Goal: Transaction & Acquisition: Purchase product/service

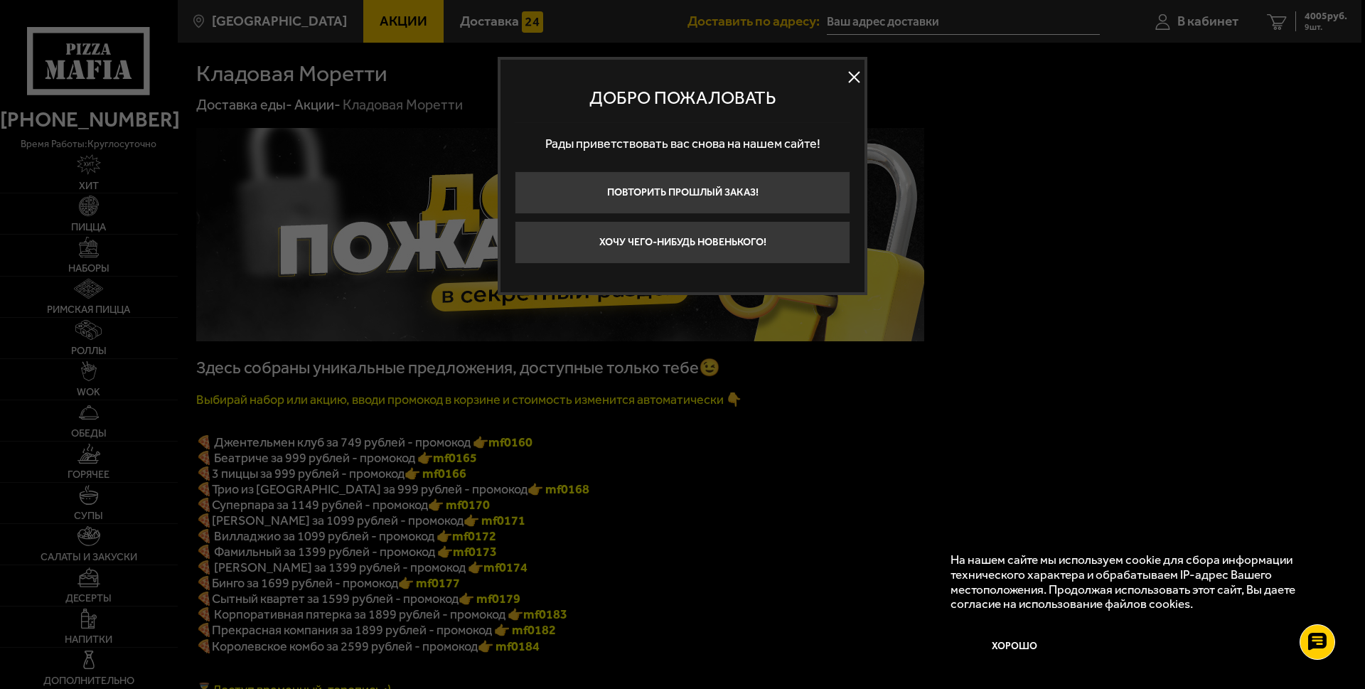
click at [851, 77] on button at bounding box center [853, 77] width 21 height 21
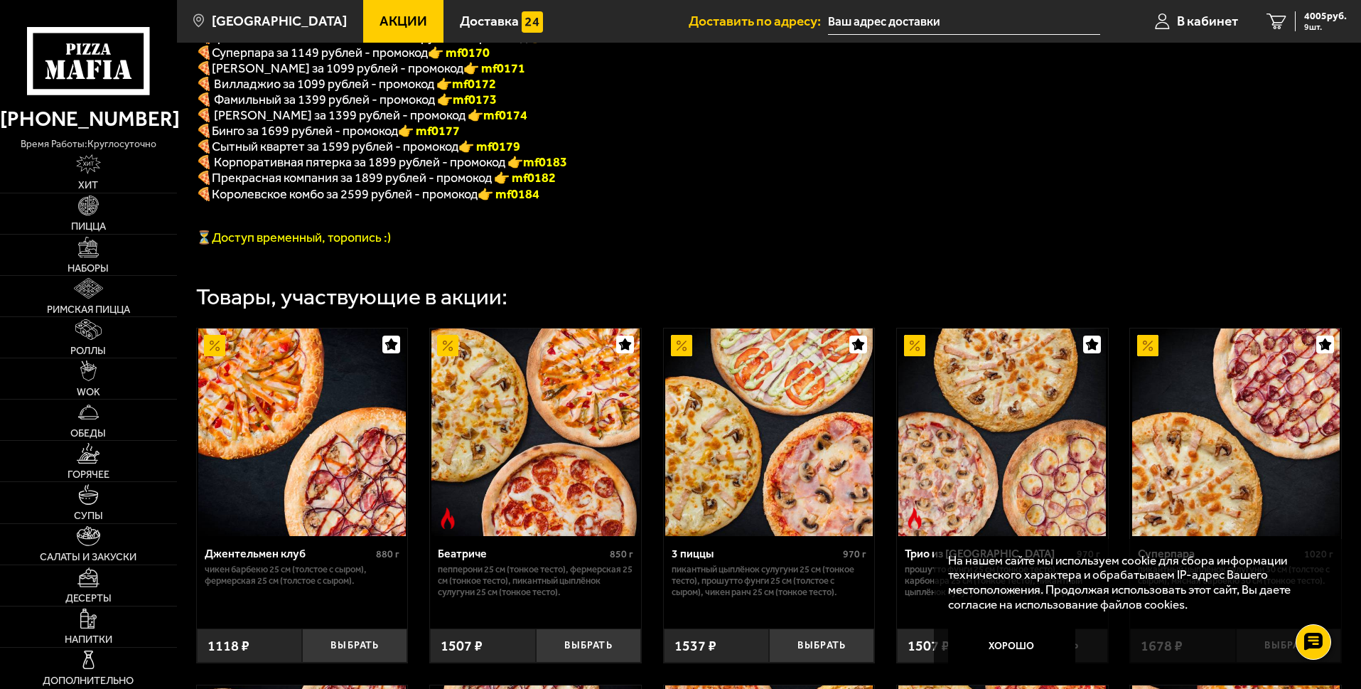
scroll to position [426, 0]
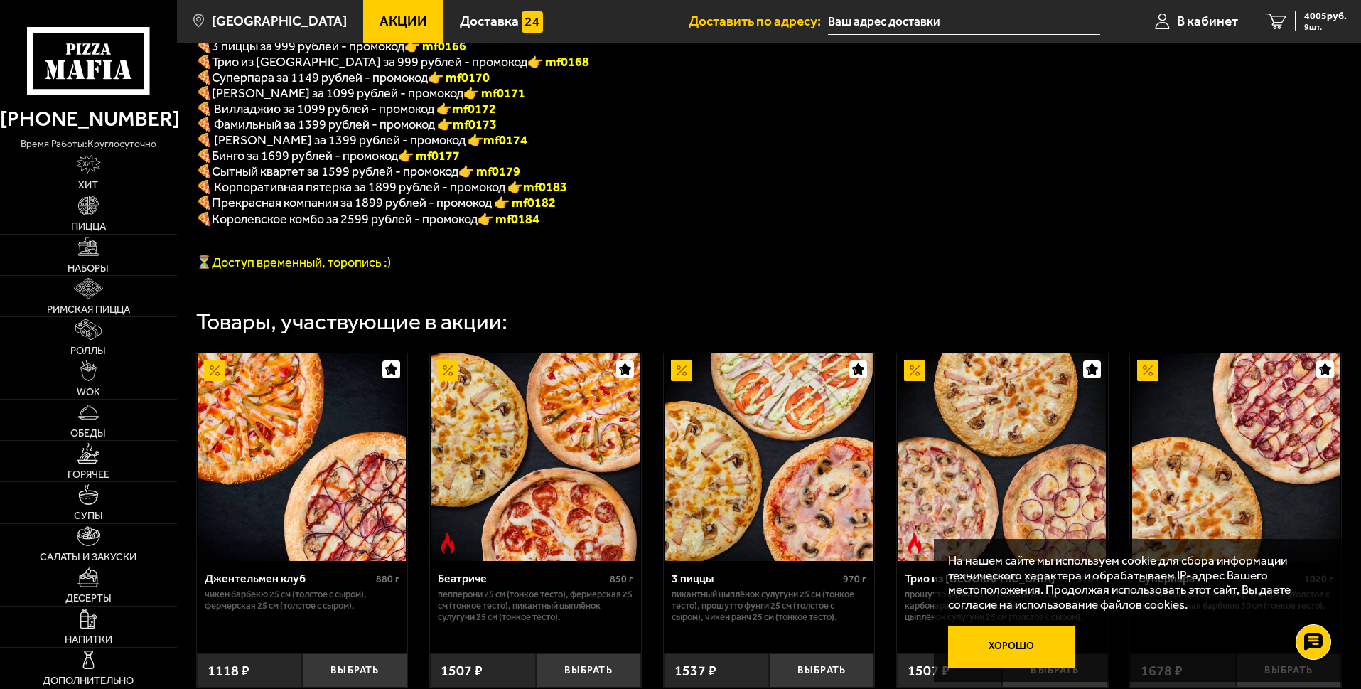
click at [983, 641] on button "Хорошо" at bounding box center [1012, 646] width 128 height 43
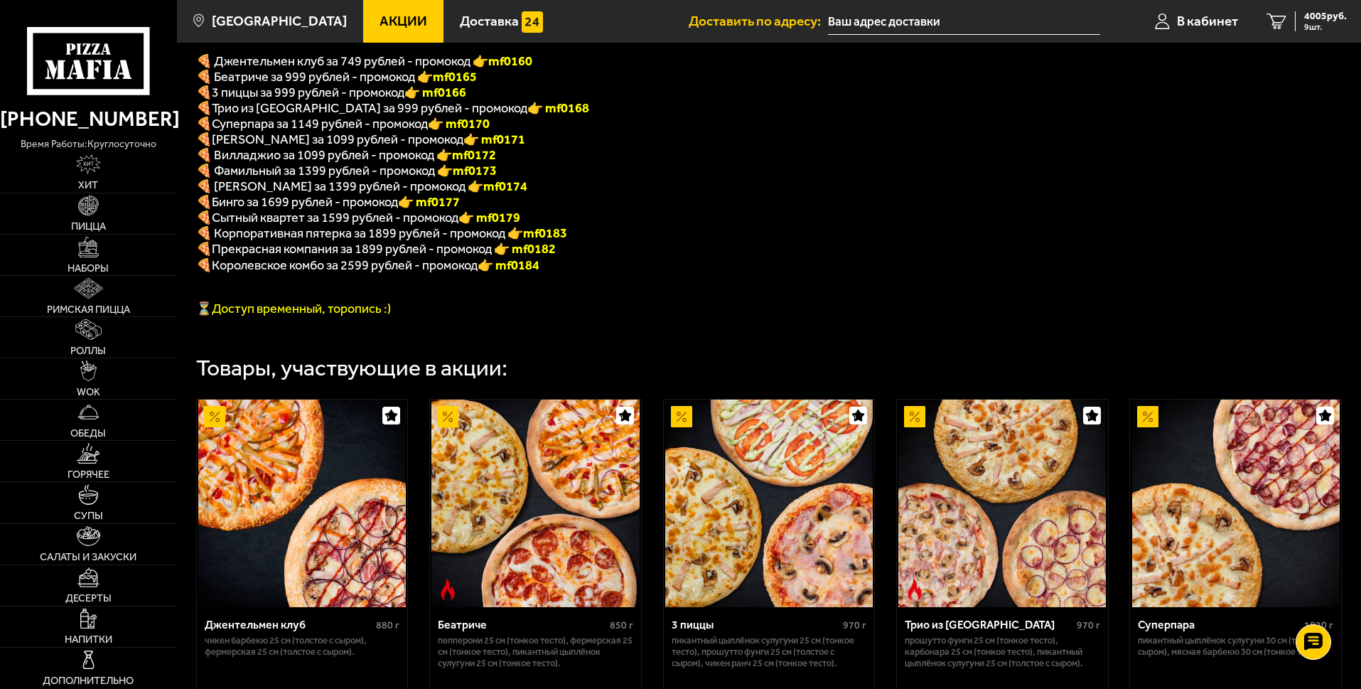
scroll to position [284, 0]
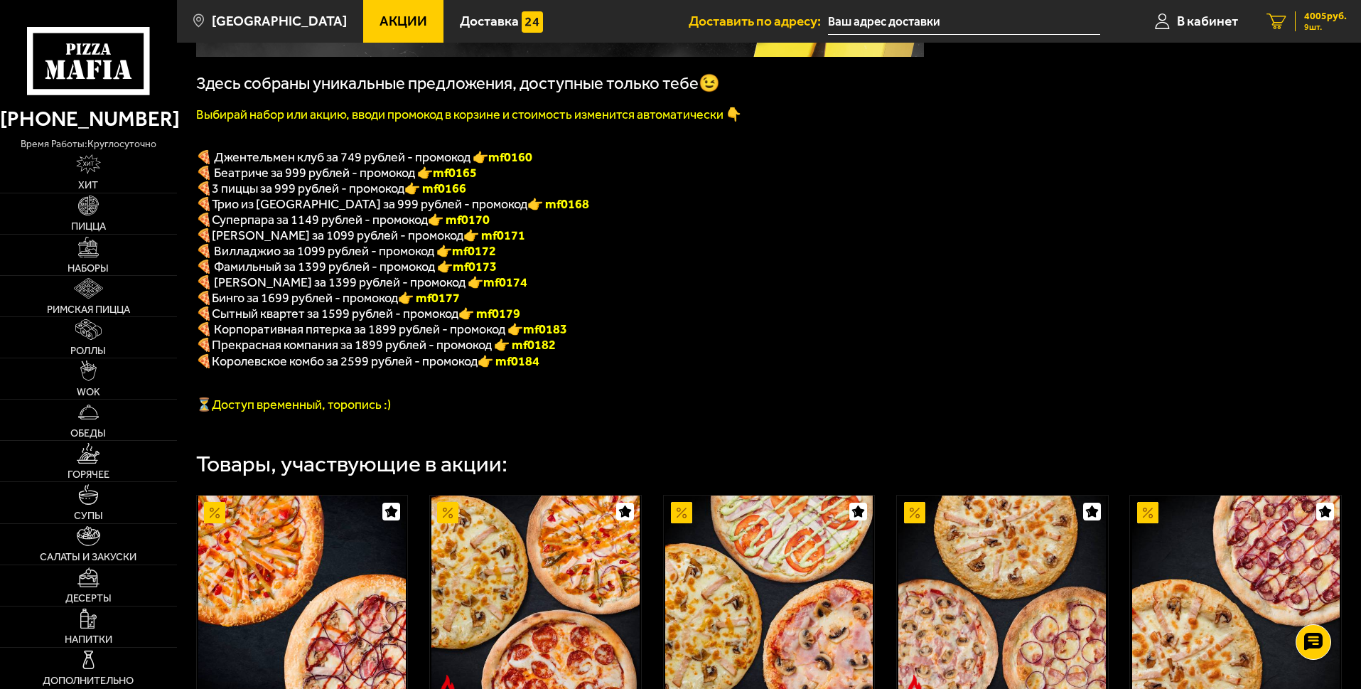
click at [1309, 14] on span "4005 руб." at bounding box center [1325, 16] width 43 height 10
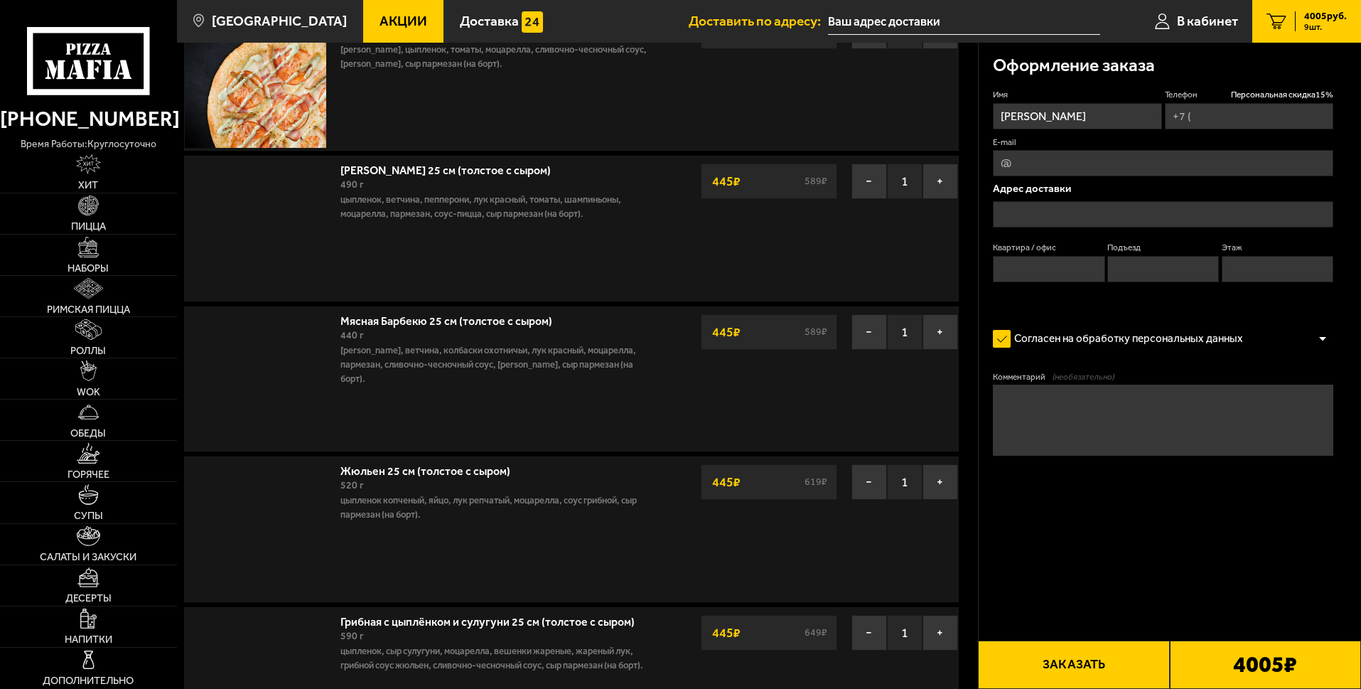
type input "[PHONE_NUMBER]"
type input "[STREET_ADDRESS]"
type input "1"
type input "9"
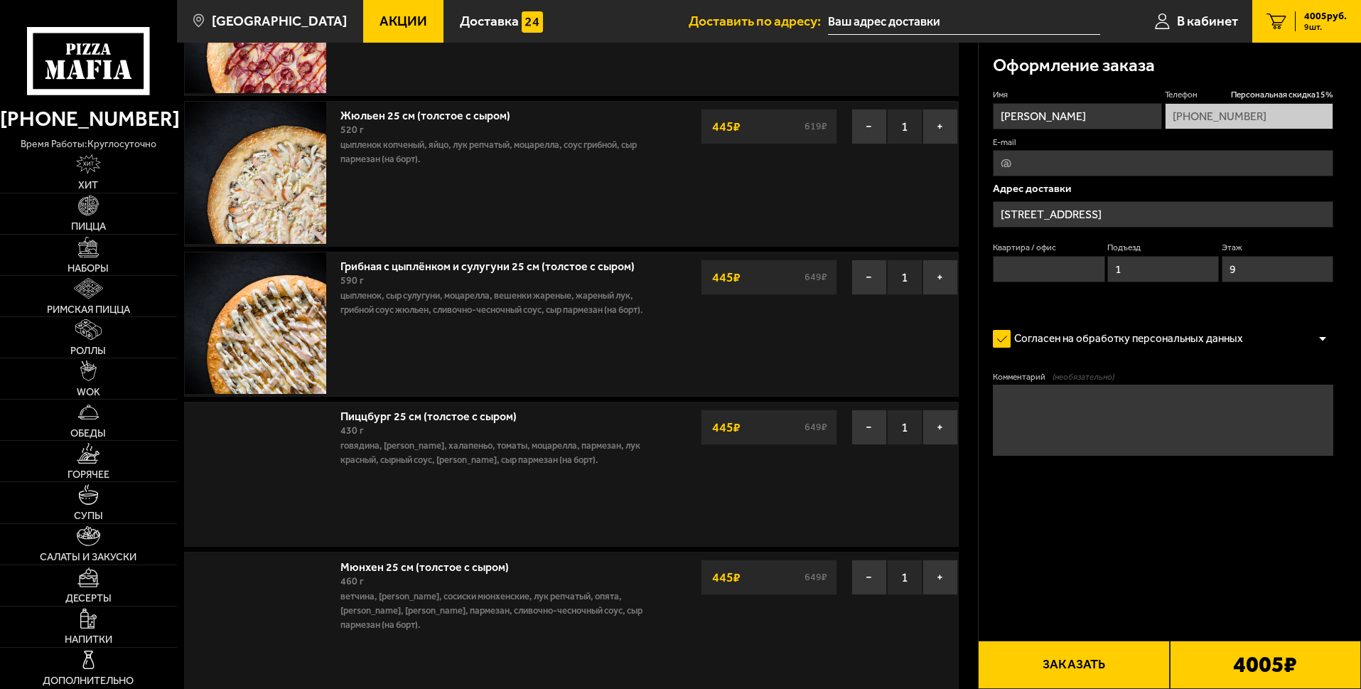
scroll to position [213, 0]
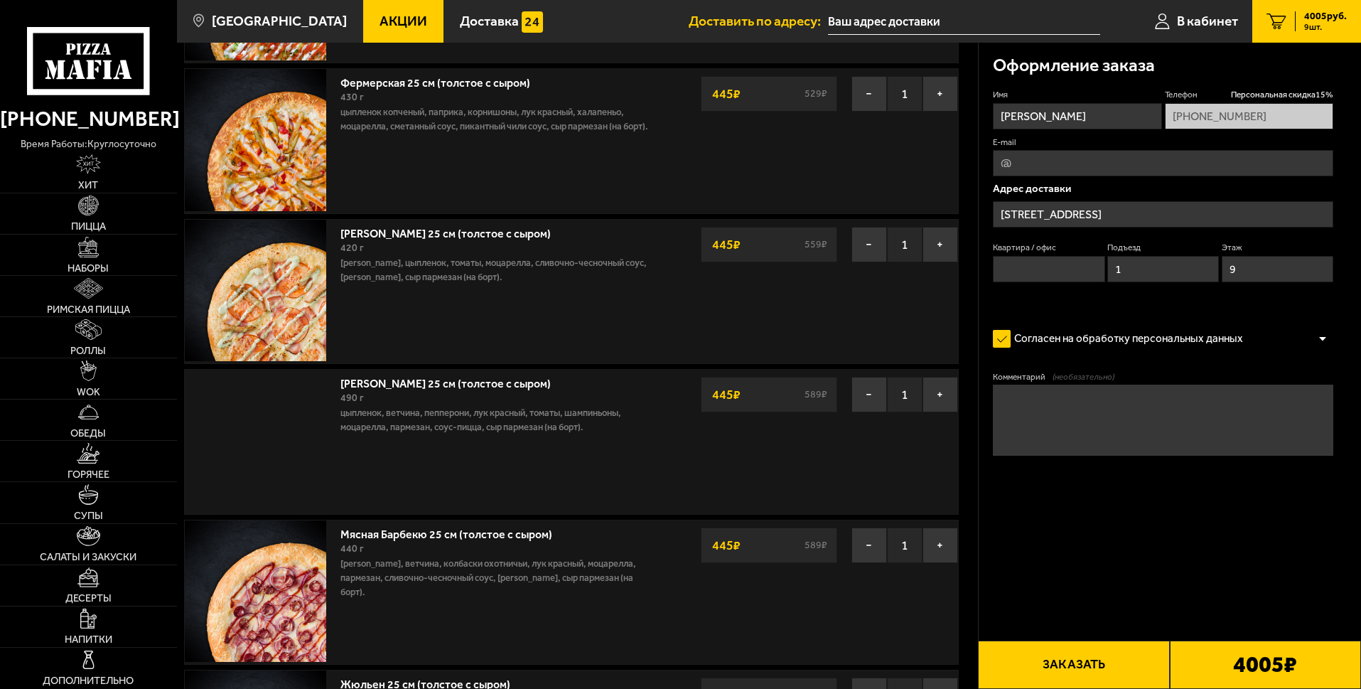
type input "[STREET_ADDRESS]"
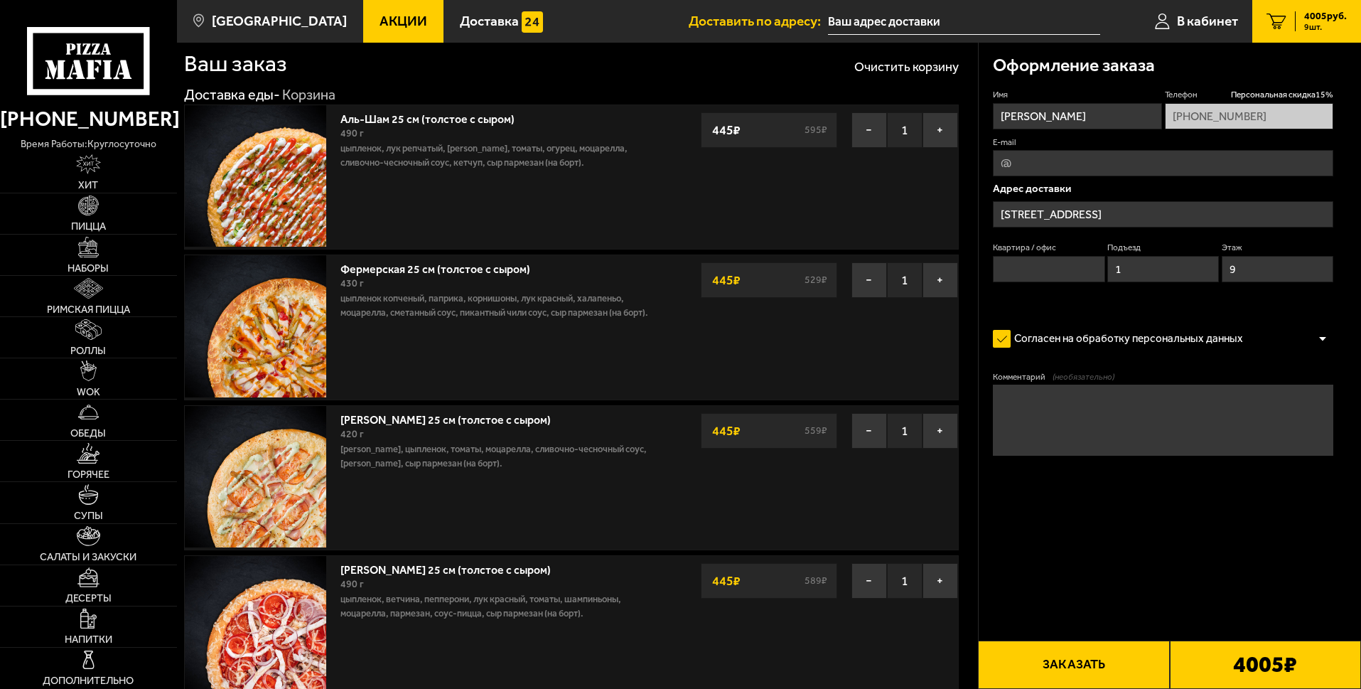
scroll to position [0, 0]
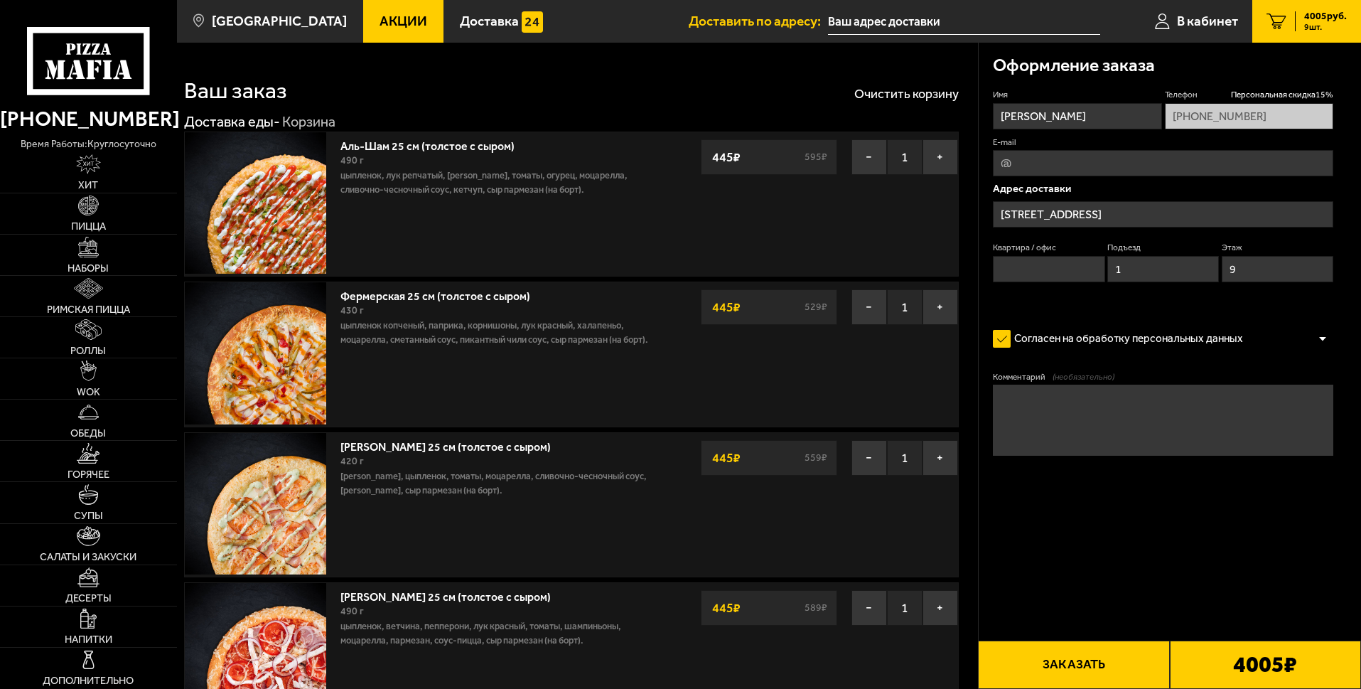
click at [1151, 211] on input "[STREET_ADDRESS]" at bounding box center [1163, 214] width 340 height 26
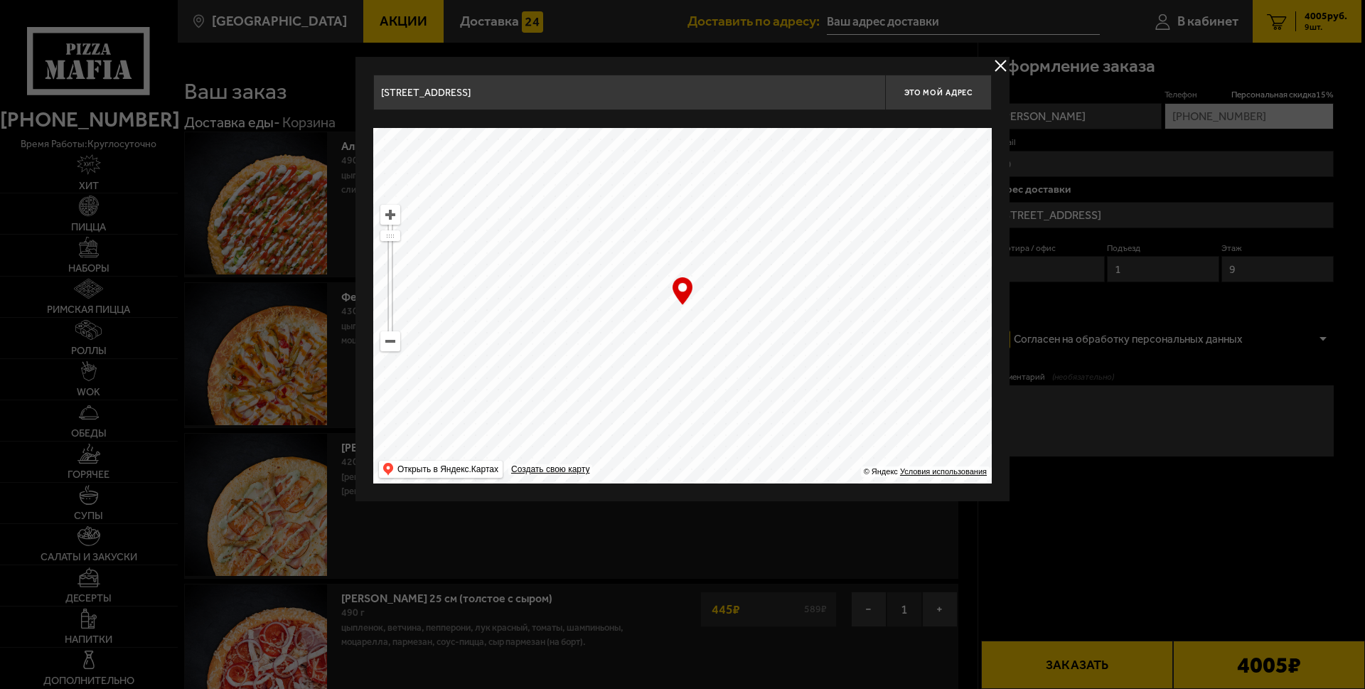
click at [1002, 63] on button "delivery type" at bounding box center [1000, 66] width 18 height 18
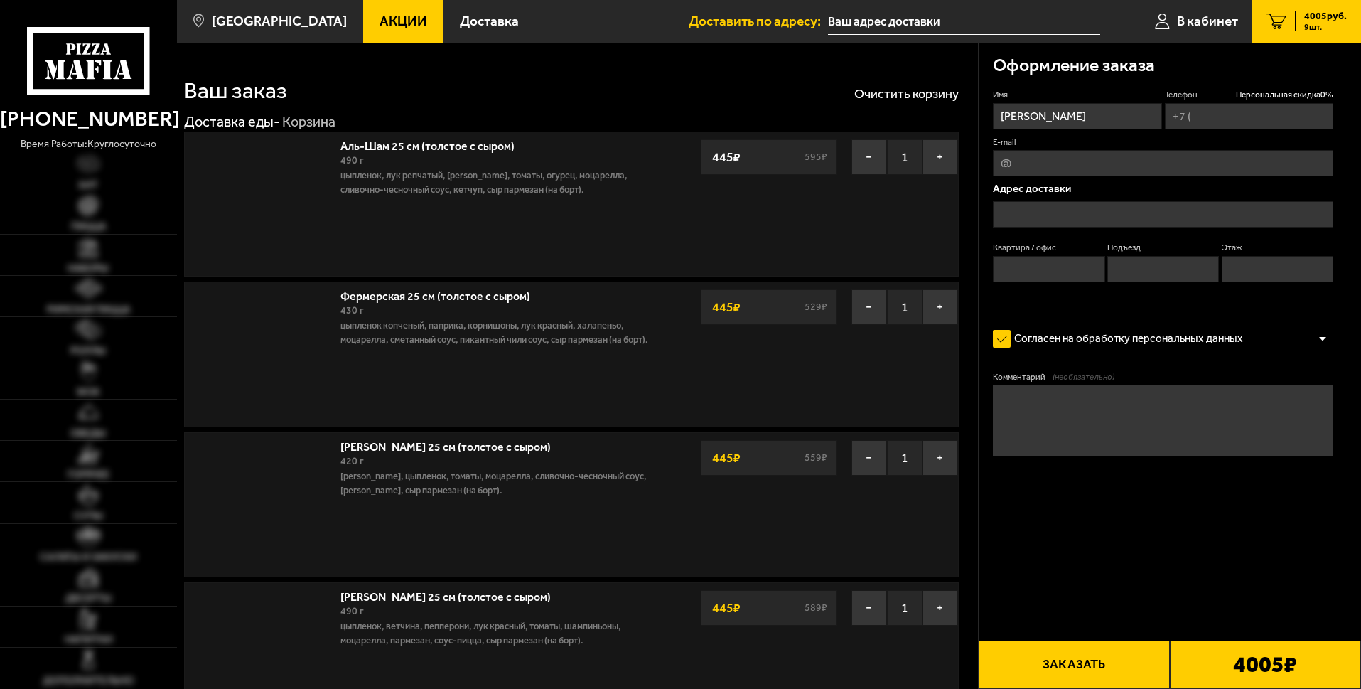
type input "[PHONE_NUMBER]"
type input "[STREET_ADDRESS]"
type input "1"
type input "9"
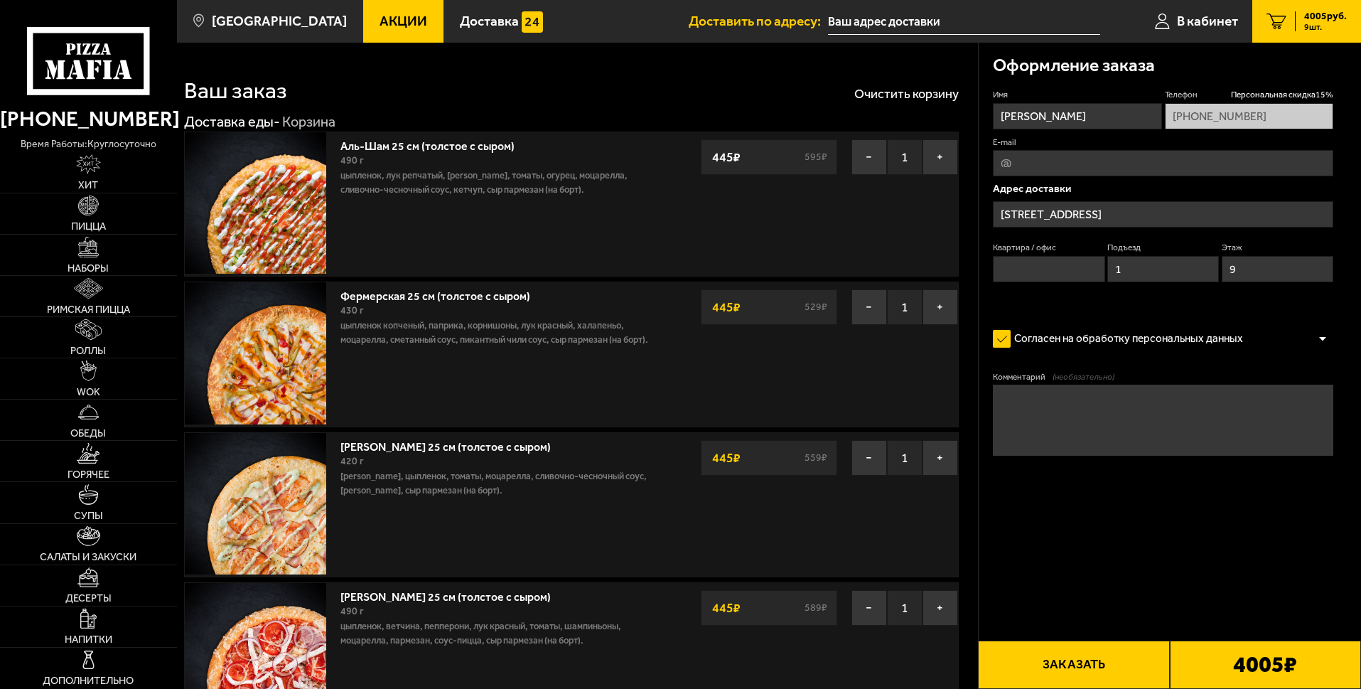
type input "[STREET_ADDRESS]"
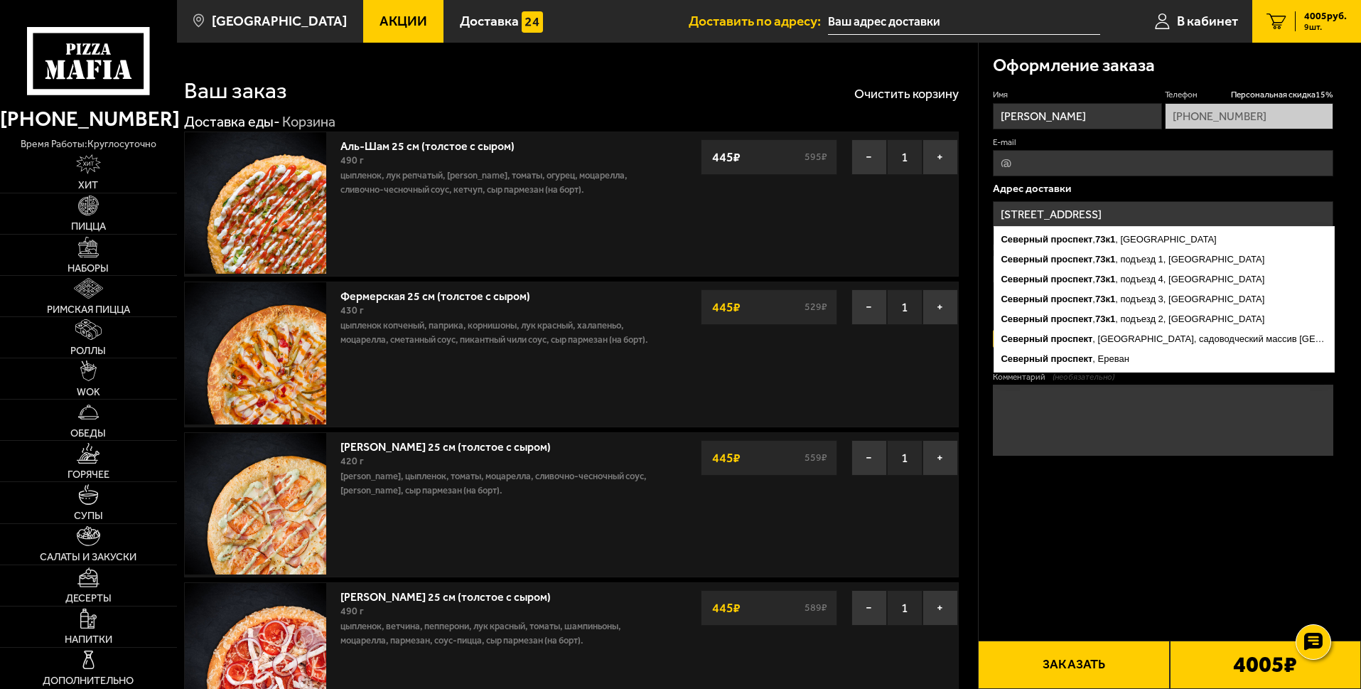
click at [1162, 209] on input "[STREET_ADDRESS]" at bounding box center [1163, 214] width 340 height 26
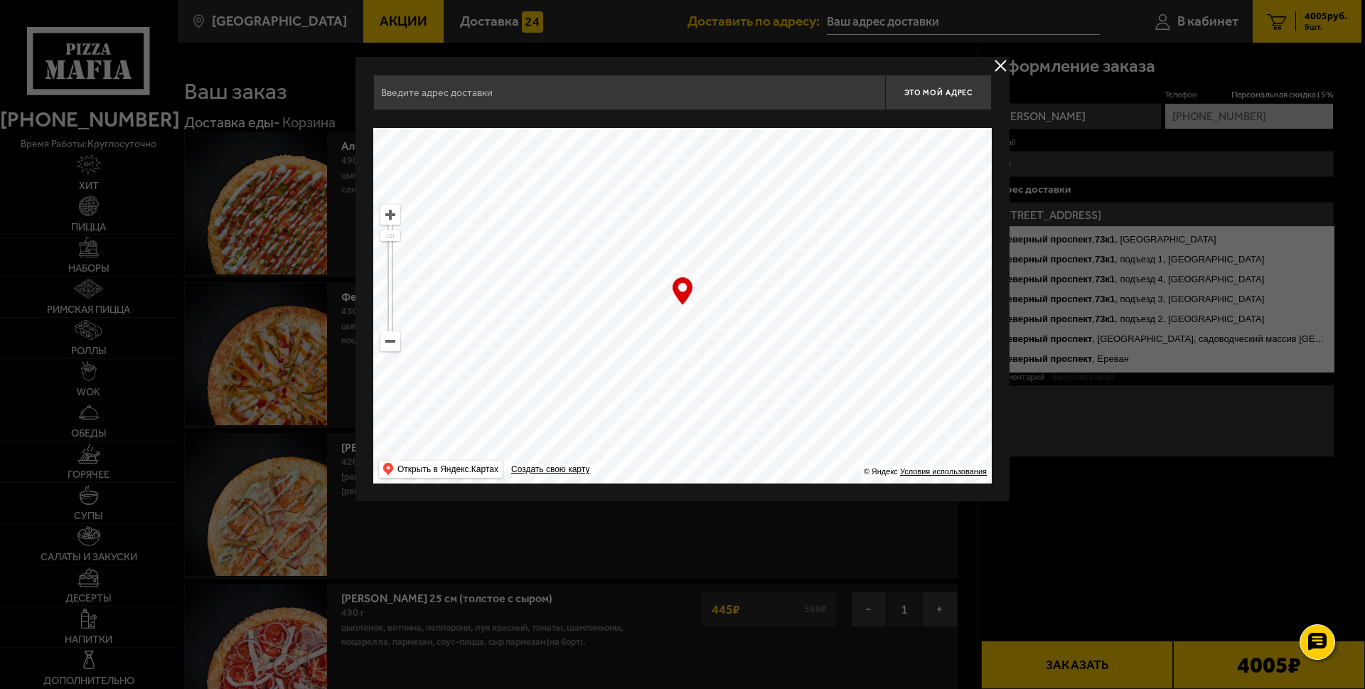
type input "[STREET_ADDRESS]"
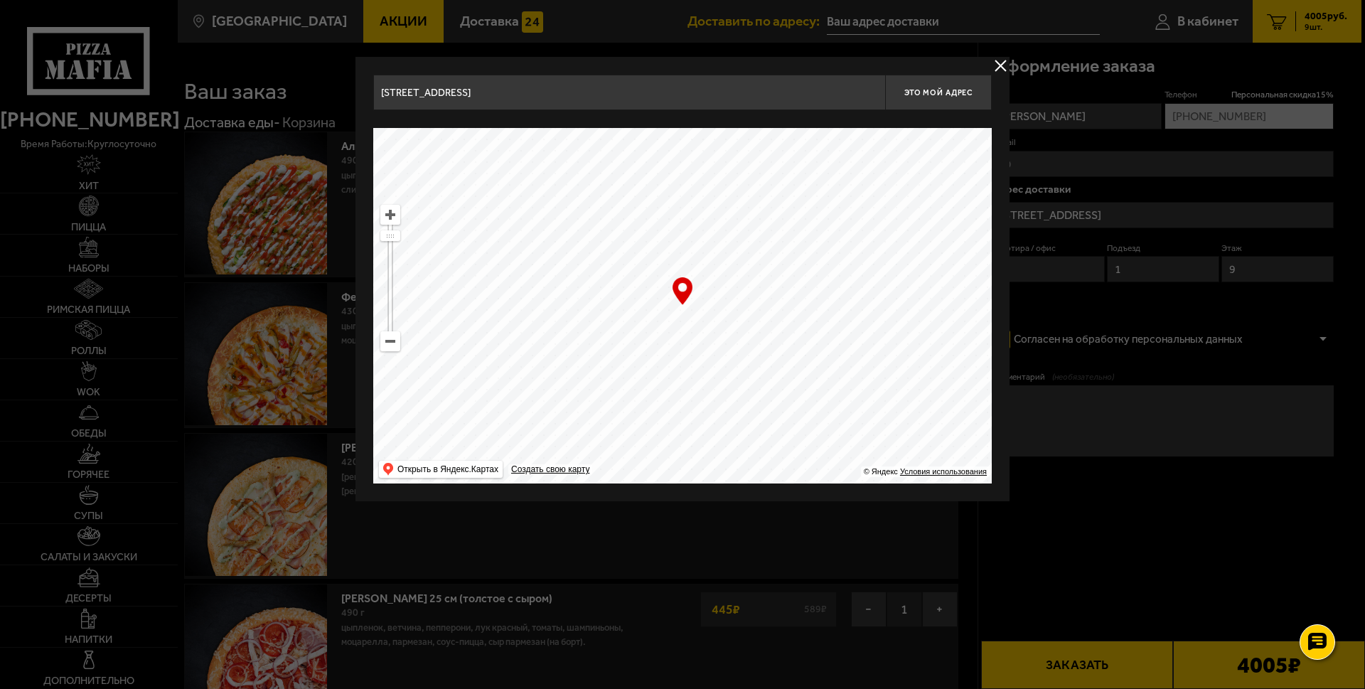
drag, startPoint x: 559, startPoint y: 306, endPoint x: 662, endPoint y: 368, distance: 119.9
click at [667, 394] on ymaps at bounding box center [682, 305] width 618 height 355
click at [388, 343] on ymaps at bounding box center [390, 341] width 18 height 18
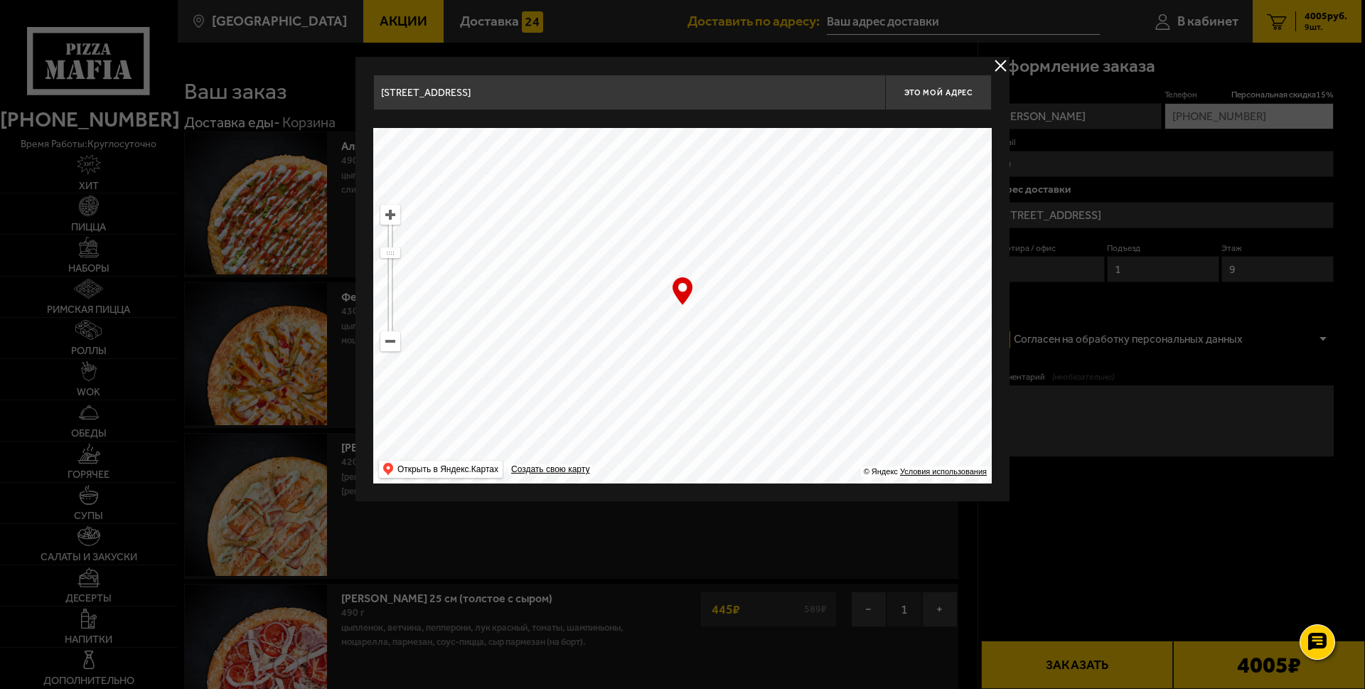
click at [388, 343] on ymaps at bounding box center [390, 341] width 18 height 18
drag, startPoint x: 500, startPoint y: 296, endPoint x: 761, endPoint y: 444, distance: 300.1
click at [760, 448] on ymaps at bounding box center [682, 305] width 618 height 355
drag, startPoint x: 634, startPoint y: 303, endPoint x: 618, endPoint y: 407, distance: 104.2
click at [618, 407] on ymaps at bounding box center [682, 305] width 618 height 355
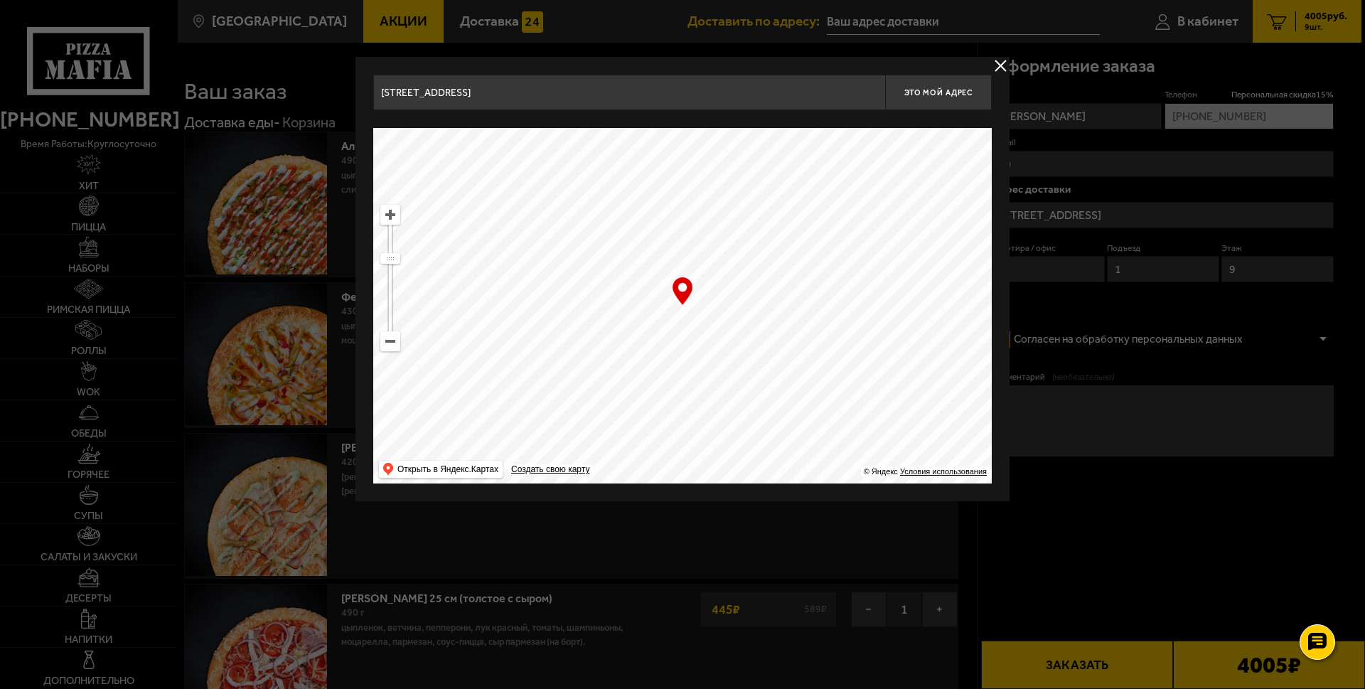
click at [392, 223] on ymaps at bounding box center [390, 214] width 18 height 18
click at [391, 220] on ymaps at bounding box center [390, 214] width 18 height 18
drag, startPoint x: 694, startPoint y: 362, endPoint x: 632, endPoint y: 215, distance: 159.6
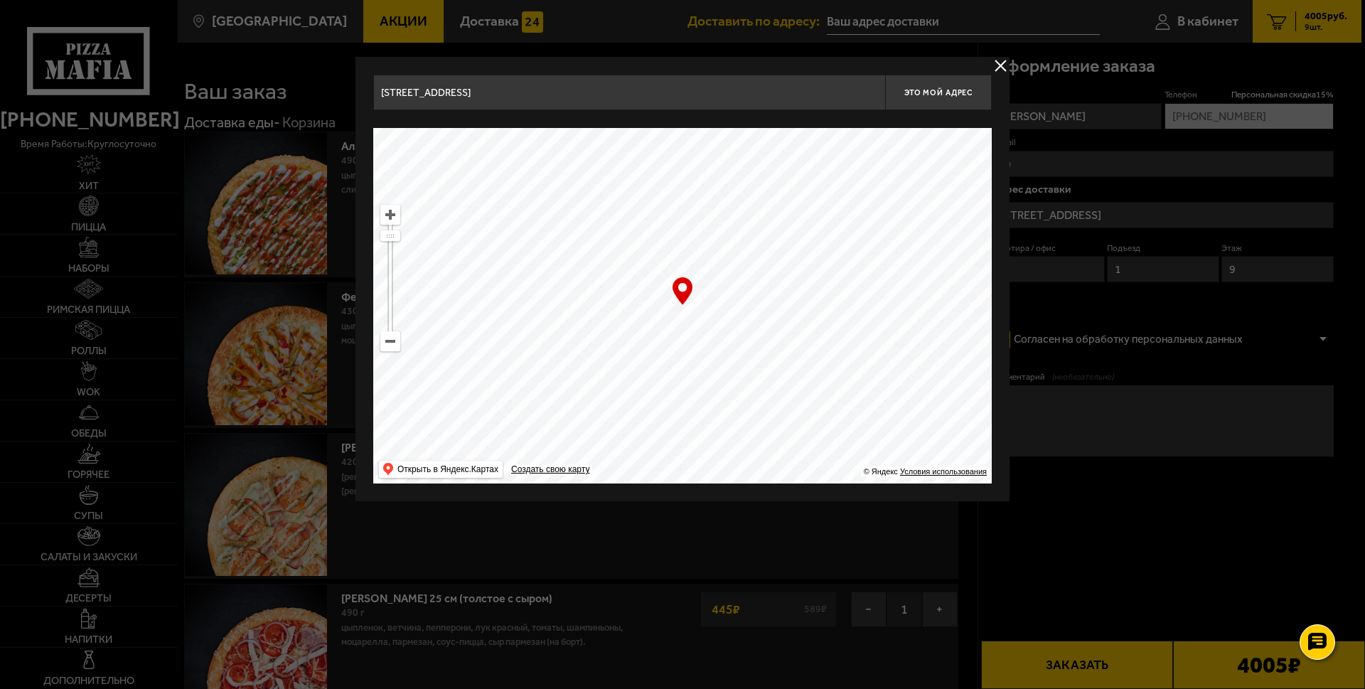
click at [632, 215] on ymaps at bounding box center [682, 305] width 618 height 355
type input "[STREET_ADDRESS]"
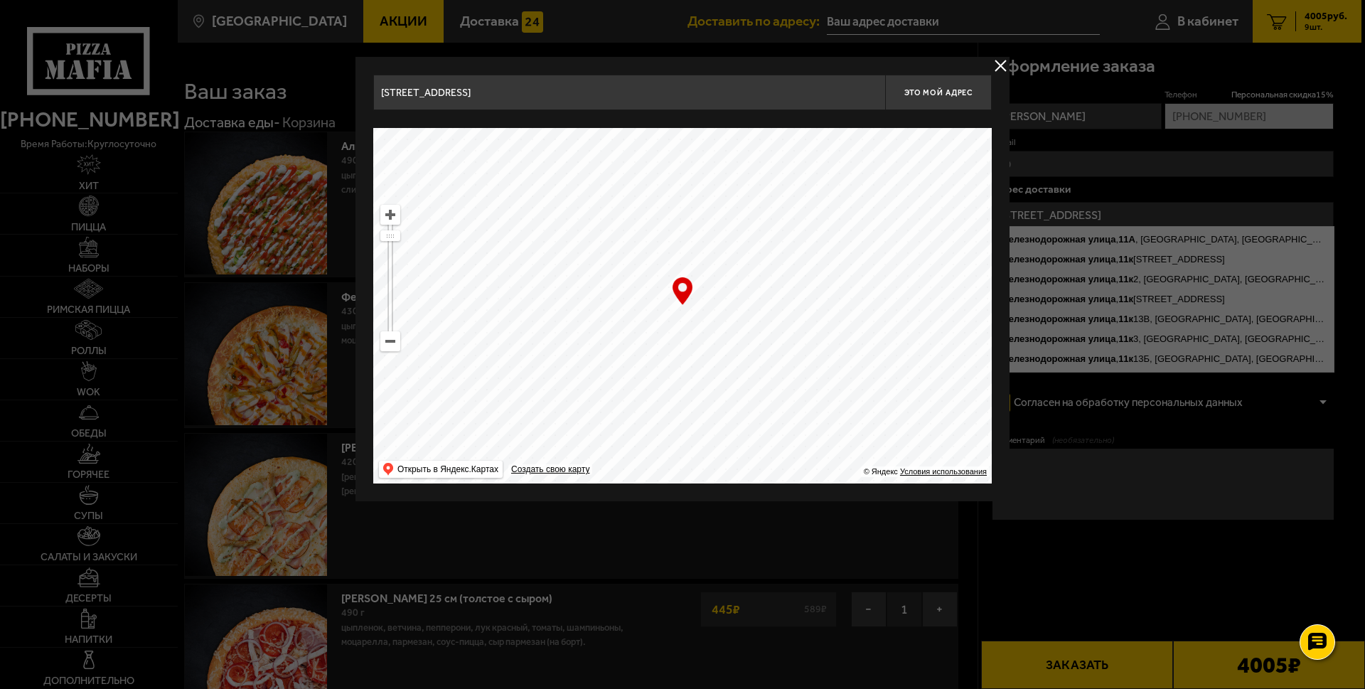
drag, startPoint x: 629, startPoint y: 328, endPoint x: 644, endPoint y: 300, distance: 32.1
click at [644, 300] on ymaps at bounding box center [682, 305] width 618 height 355
type input "[STREET_ADDRESS]"
click at [388, 213] on ymaps at bounding box center [390, 214] width 18 height 18
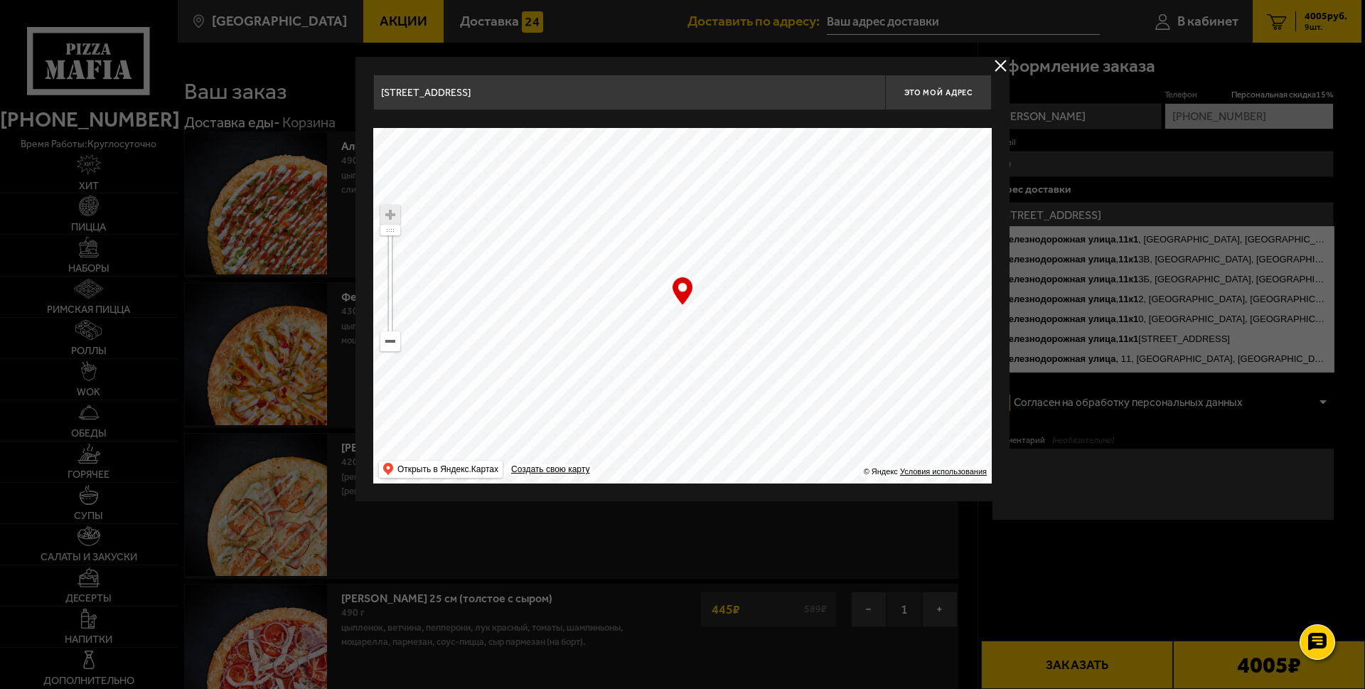
click at [642, 318] on ymaps at bounding box center [682, 305] width 618 height 355
click at [958, 91] on span "Это мой адрес" at bounding box center [938, 92] width 68 height 9
type input "[STREET_ADDRESS]"
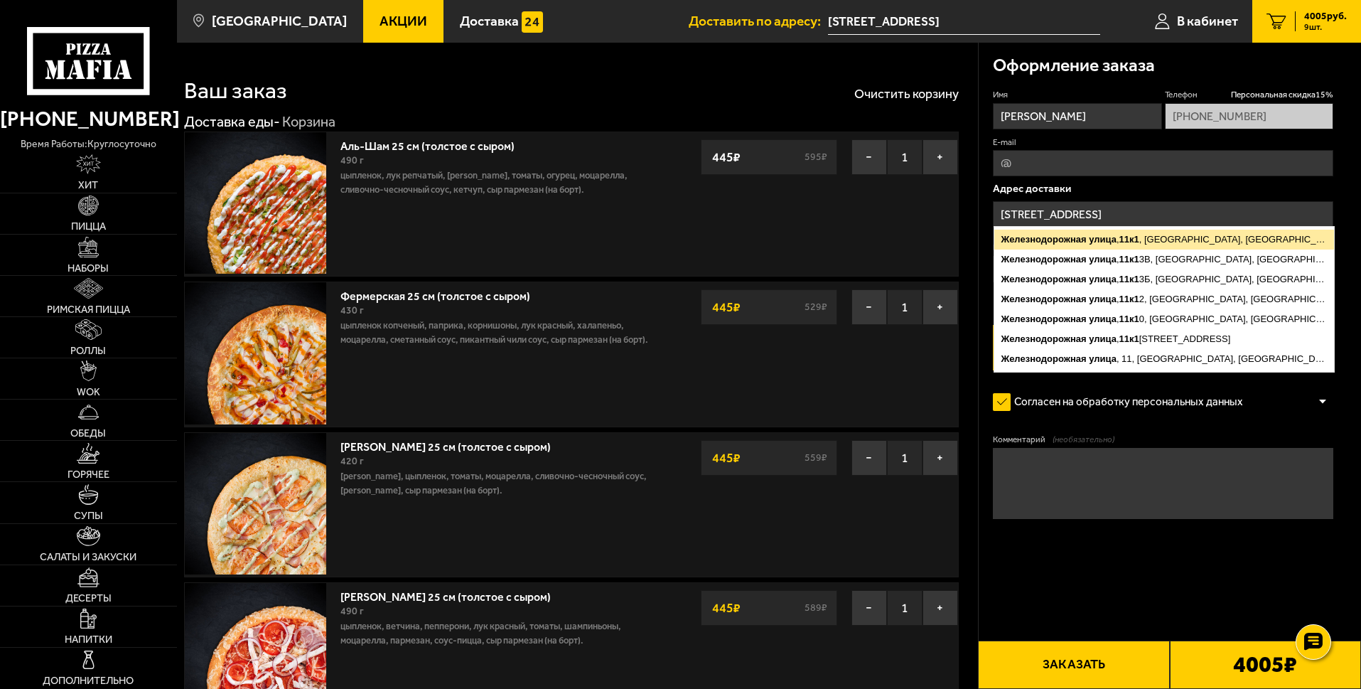
click at [1171, 239] on ymaps "[STREET_ADDRESS]" at bounding box center [1164, 240] width 340 height 20
type input "[STREET_ADDRESS]"
click at [1195, 423] on form "Имя [PERSON_NAME] Телефон Персональная скидка 15 % [PHONE_NUMBER] E-mail [GEOGR…" at bounding box center [1163, 346] width 340 height 514
click at [1174, 391] on label "Согласен на обработку персональных данных" at bounding box center [1125, 402] width 264 height 28
click at [0, 0] on input "Согласен на обработку персональных данных" at bounding box center [0, 0] width 0 height 0
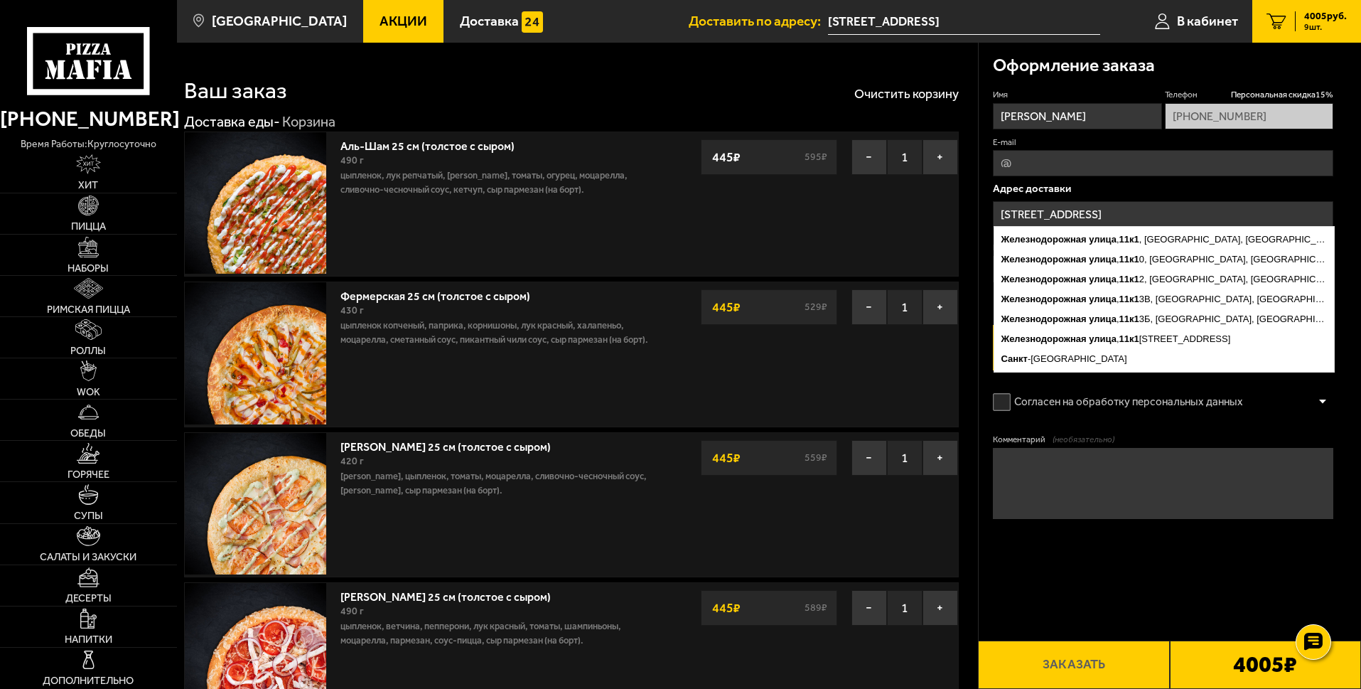
click at [1149, 416] on label "Согласен на обработку персональных данных" at bounding box center [1125, 402] width 264 height 28
click at [0, 0] on input "Согласен на обработку персональных данных" at bounding box center [0, 0] width 0 height 0
click at [1042, 142] on label "E-mail" at bounding box center [1163, 142] width 340 height 12
click at [1042, 150] on input "E-mail" at bounding box center [1163, 163] width 340 height 26
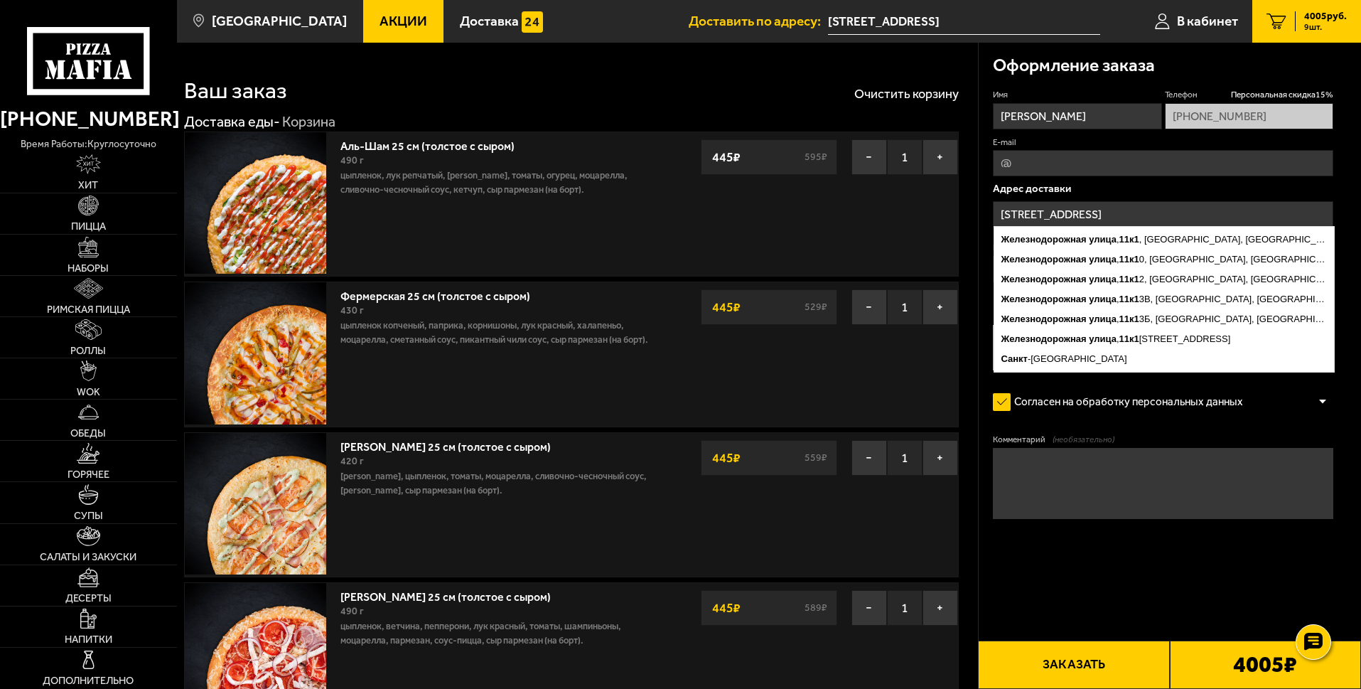
click at [1043, 160] on input "E-mail" at bounding box center [1163, 163] width 340 height 26
type input "[EMAIL_ADDRESS][DOMAIN_NAME]"
click at [1087, 213] on input "[STREET_ADDRESS]" at bounding box center [1163, 214] width 340 height 26
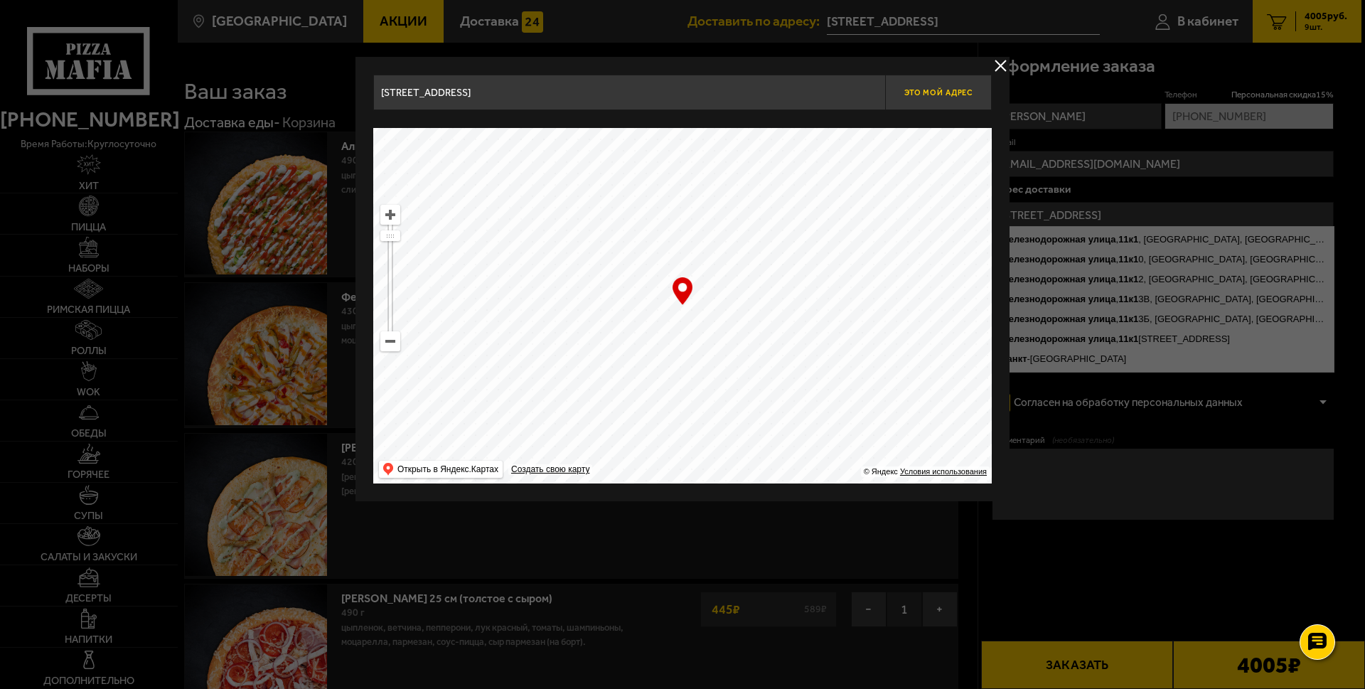
click at [959, 102] on button "Это мой адрес" at bounding box center [938, 93] width 107 height 36
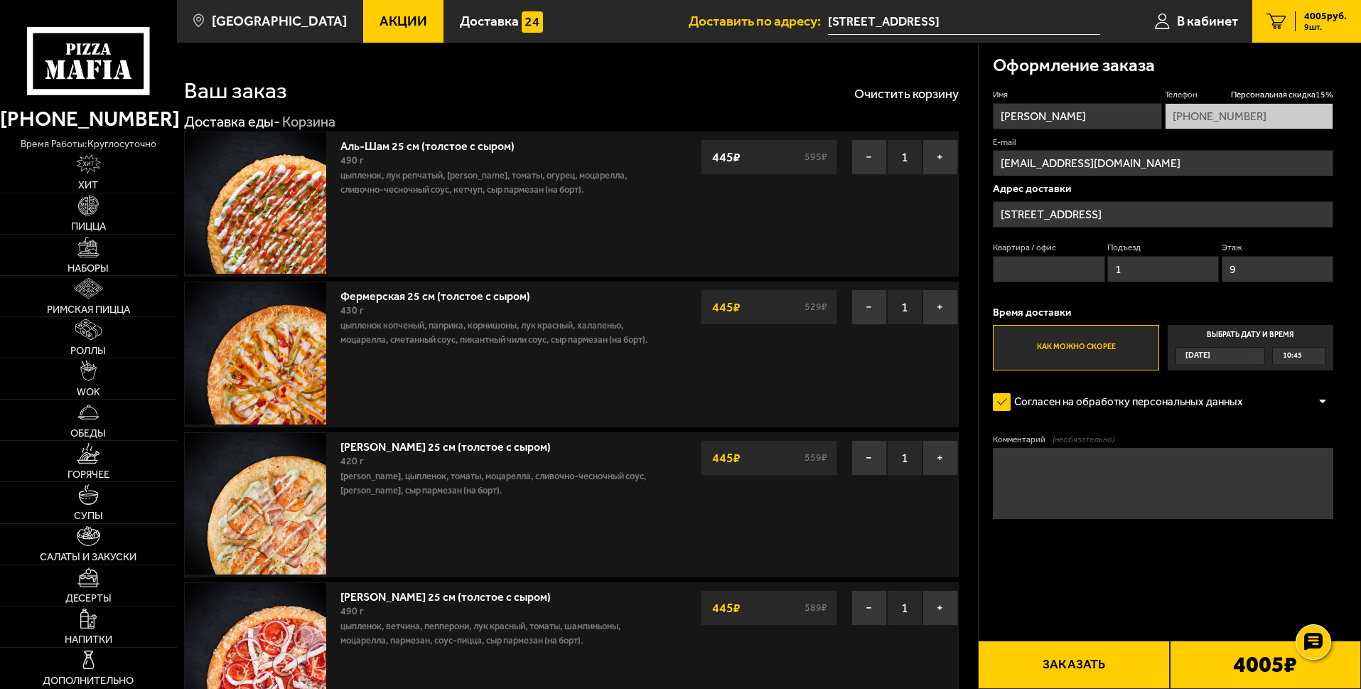
click at [1072, 276] on input "Квартира / офис" at bounding box center [1049, 269] width 112 height 26
type input "1"
drag, startPoint x: 1134, startPoint y: 269, endPoint x: 1080, endPoint y: 262, distance: 54.6
click at [1080, 262] on div "Квартира / офис 1 Подъезд 1 Этаж 9" at bounding box center [1163, 266] width 340 height 48
click at [1257, 279] on input "9" at bounding box center [1278, 269] width 112 height 26
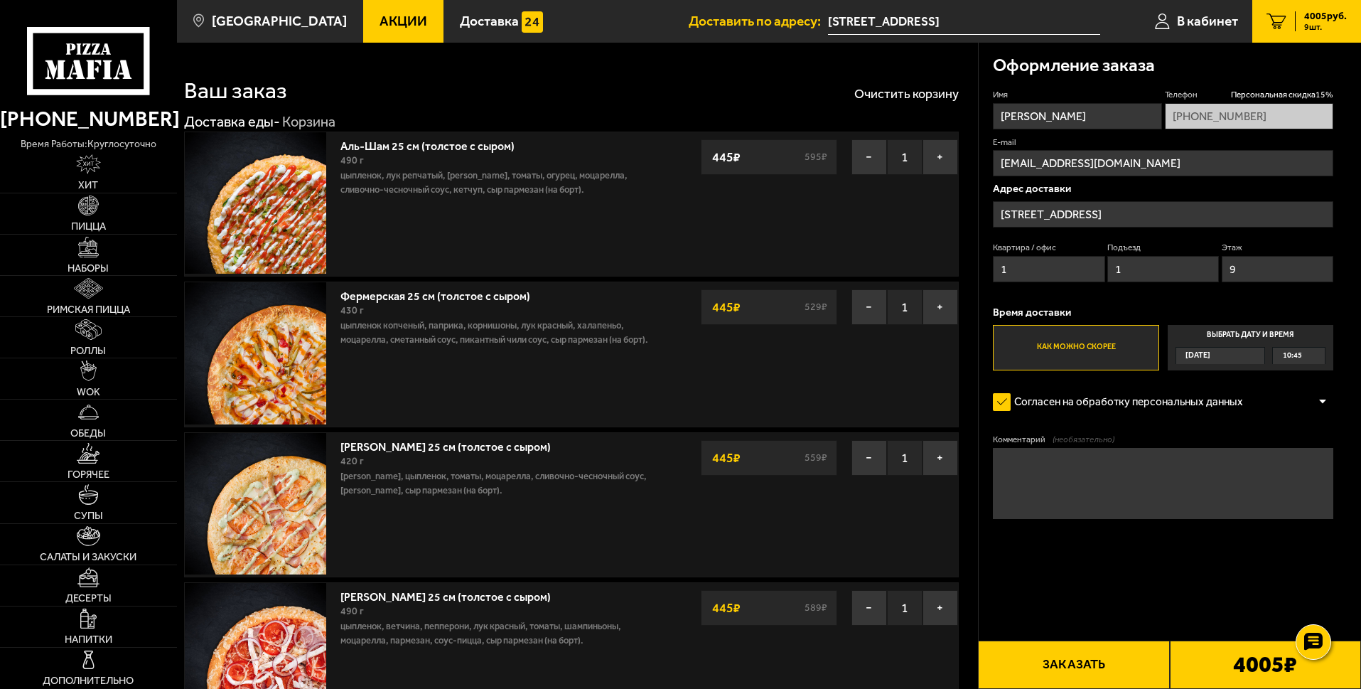
drag, startPoint x: 1265, startPoint y: 274, endPoint x: 1217, endPoint y: 261, distance: 50.0
click at [1217, 261] on div "Квартира / офис 1 Подъезд 1 Этаж 9" at bounding box center [1163, 266] width 340 height 48
type input "1"
drag, startPoint x: 1101, startPoint y: 443, endPoint x: 1094, endPoint y: 455, distance: 13.4
click at [1100, 445] on span "(необязательно)" at bounding box center [1084, 440] width 62 height 12
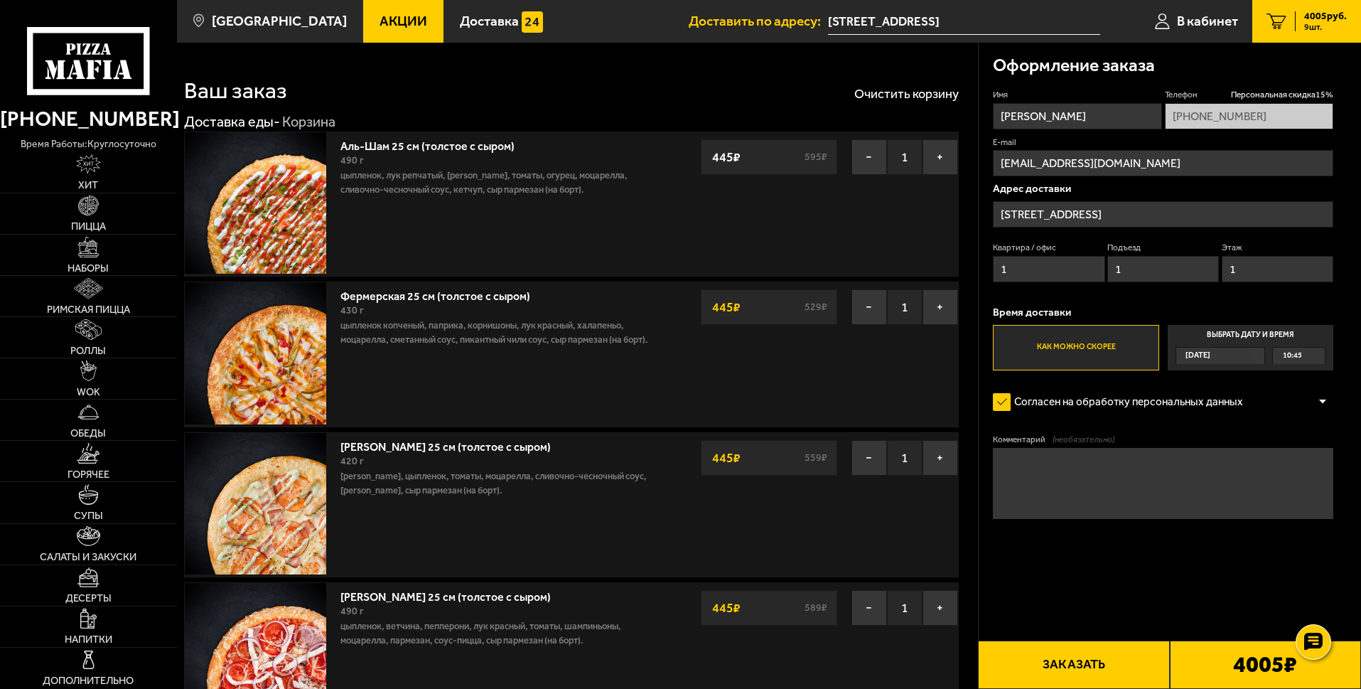
click at [1100, 448] on textarea "Комментарий (необязательно)" at bounding box center [1163, 483] width 340 height 71
click at [1082, 471] on textarea "Комментарий (необязательно)" at bounding box center [1163, 483] width 340 height 71
click at [1118, 470] on textarea "Комментарий (необязательно)" at bounding box center [1163, 483] width 340 height 71
click at [1100, 483] on textarea "Комментарий (необязательно)" at bounding box center [1163, 483] width 340 height 71
click at [1105, 490] on textarea "Комментарий (необязательно)" at bounding box center [1163, 483] width 340 height 71
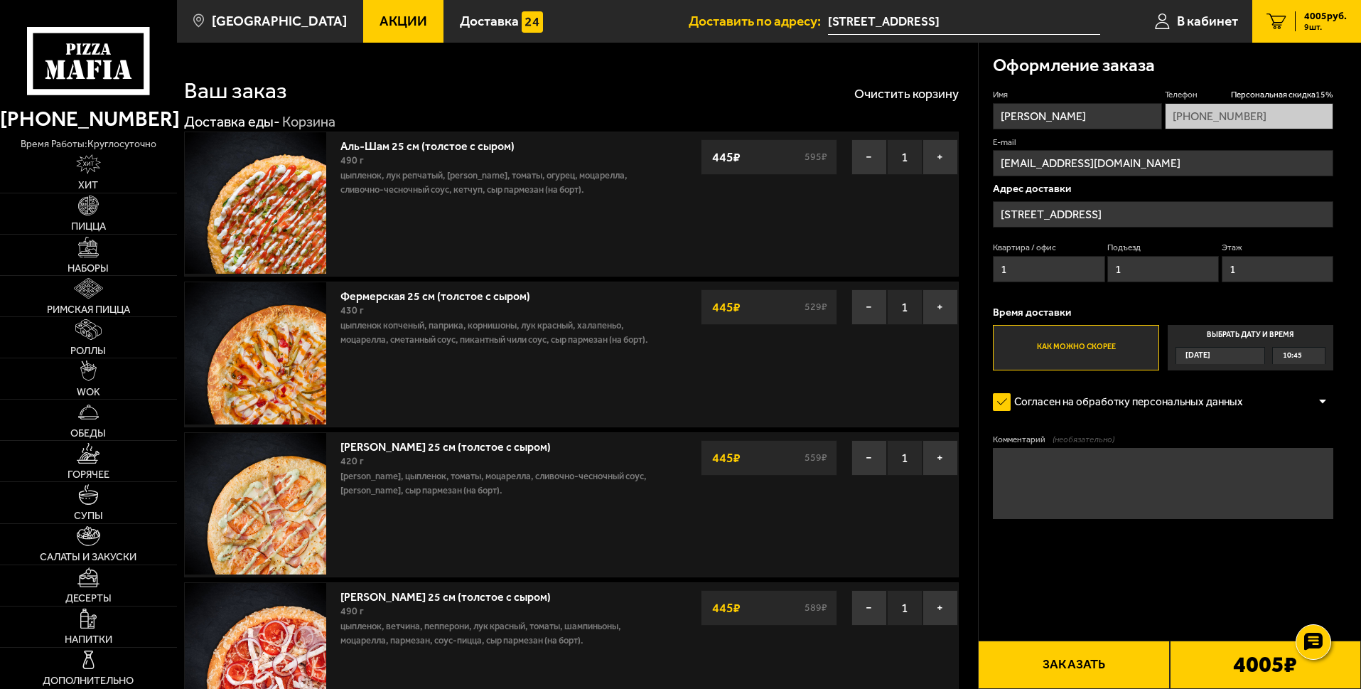
click at [1131, 490] on textarea "Комментарий (необязательно)" at bounding box center [1163, 483] width 340 height 71
click at [1121, 476] on textarea "Комментарий (необязательно)" at bounding box center [1163, 483] width 340 height 71
click at [1055, 481] on textarea "Комментарий (необязательно)" at bounding box center [1163, 483] width 340 height 71
click at [102, 69] on icon at bounding box center [88, 61] width 122 height 68
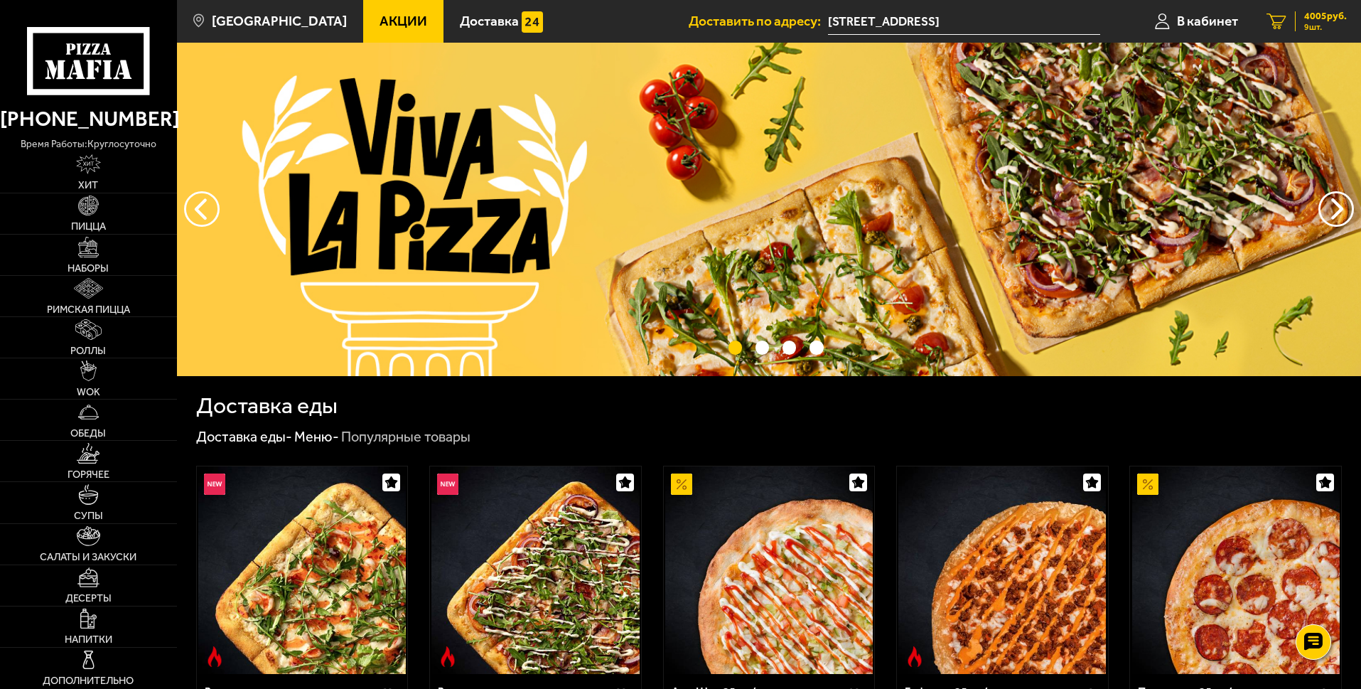
click at [1313, 26] on span "9 шт." at bounding box center [1325, 27] width 43 height 9
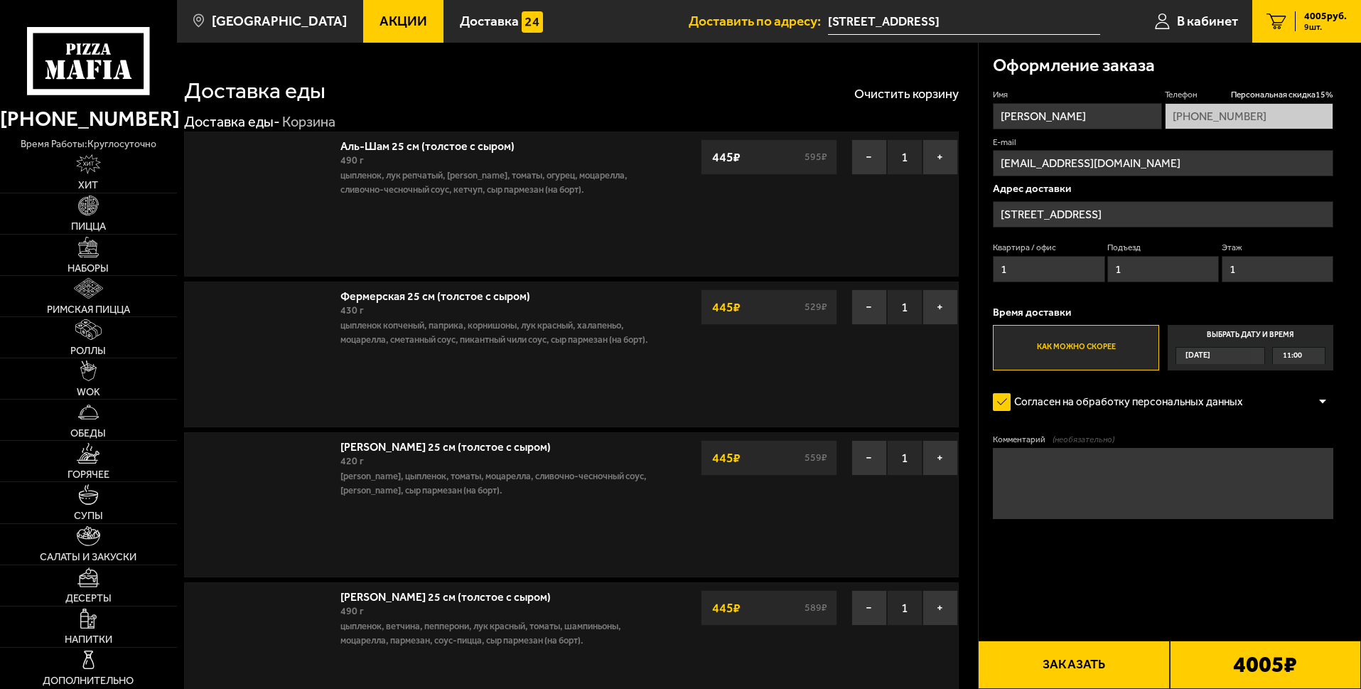
type input "[STREET_ADDRESS]"
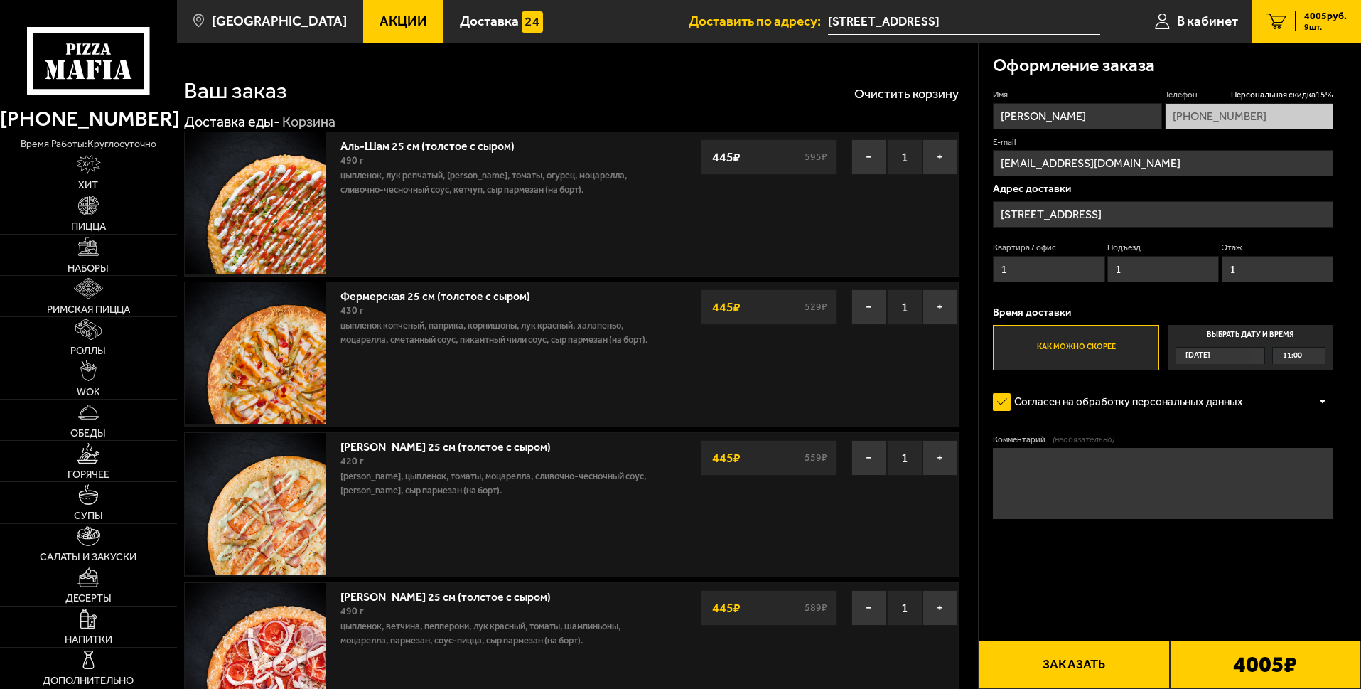
click at [1117, 463] on textarea "Комментарий (необязательно)" at bounding box center [1163, 483] width 340 height 71
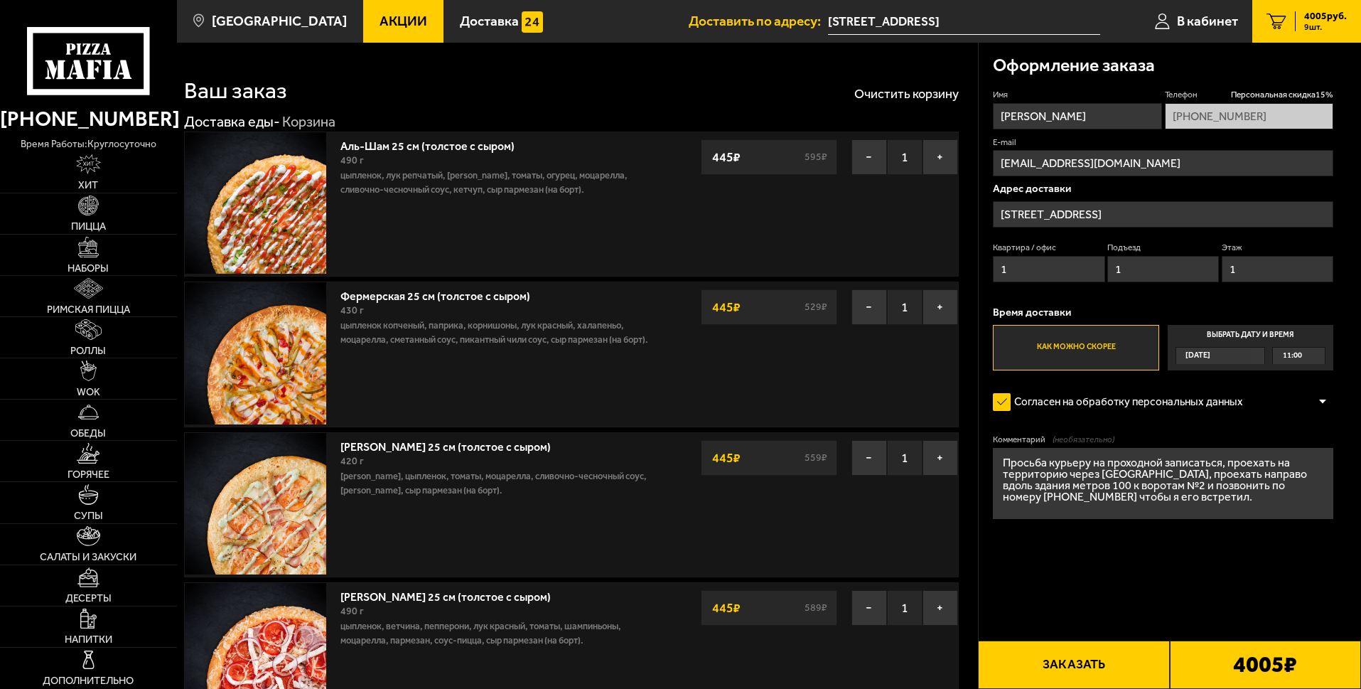
click at [1071, 563] on form "Имя [PERSON_NAME] Телефон Персональная скидка 15 % [PHONE_NUMBER] E-mail [EMAIL…" at bounding box center [1163, 346] width 340 height 514
click at [1219, 463] on textarea "Просьба курьеру на проходной записаться, проехать на территорию через [GEOGRAPH…" at bounding box center [1163, 483] width 340 height 71
drag, startPoint x: 1220, startPoint y: 466, endPoint x: 1166, endPoint y: 462, distance: 54.2
click at [1166, 462] on textarea "Просьба курьеру на проходной записаться, проехать на территорию через [GEOGRAPH…" at bounding box center [1163, 483] width 340 height 71
click at [1081, 493] on textarea "Просьба курьеру на проходной сказать что приехал в ИП [PERSON_NAME], проехать н…" at bounding box center [1163, 483] width 340 height 71
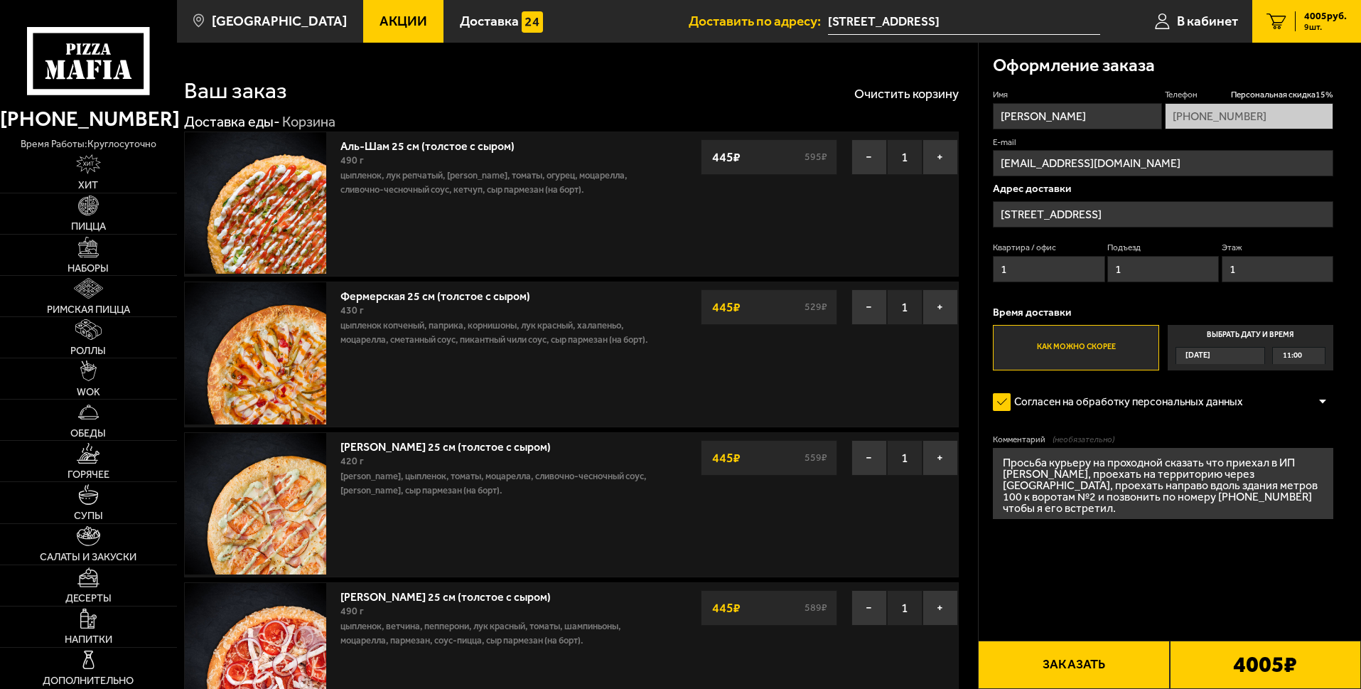
click at [1149, 473] on textarea "Просьба курьеру на проходной сказать что приехал в ИП [PERSON_NAME], проехать н…" at bounding box center [1163, 483] width 340 height 71
click at [1149, 487] on textarea "Просьба курьеру на проходной сказать что приехал в ИП [PERSON_NAME], проехать н…" at bounding box center [1163, 483] width 340 height 71
click at [1309, 502] on textarea "Просьба курьеру на проходной сказать что приехал в ИП [PERSON_NAME], проехать н…" at bounding box center [1163, 483] width 340 height 71
type textarea "Просьба курьеру на проходной сказать что приехал в ИП [PERSON_NAME], проехать н…"
click at [106, 221] on span "Пицца" at bounding box center [88, 226] width 35 height 11
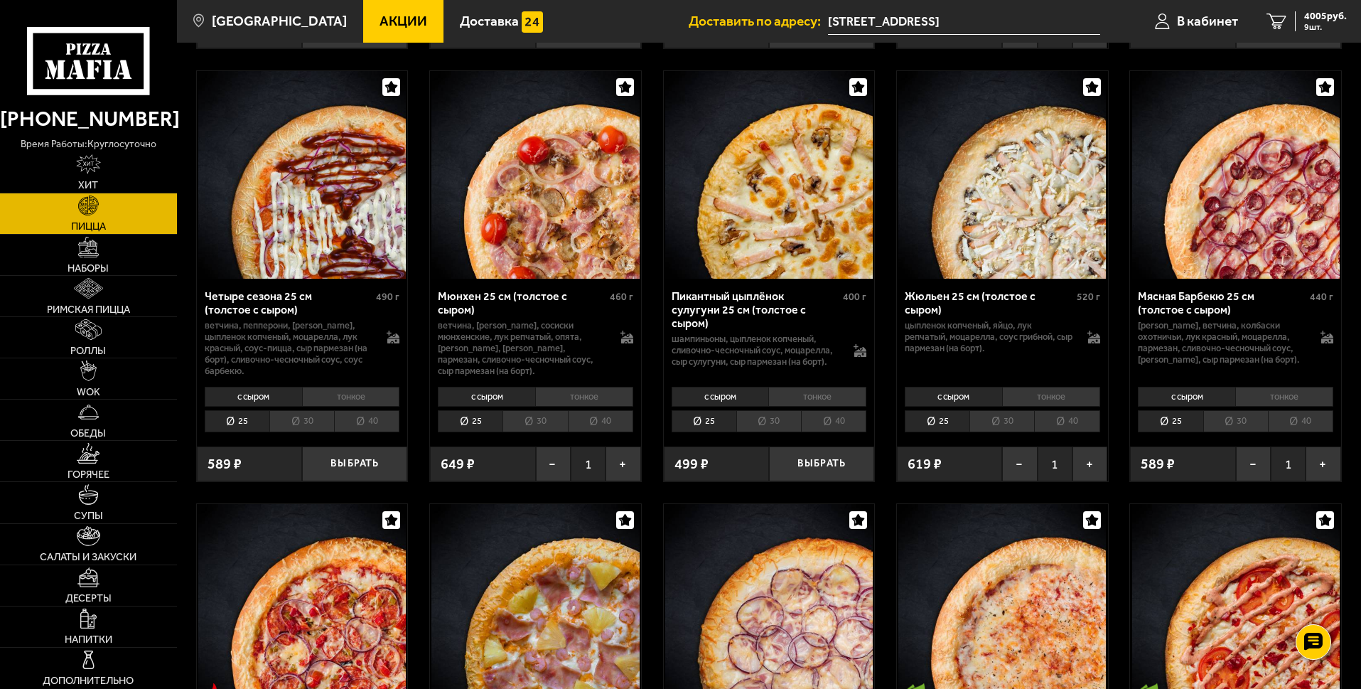
scroll to position [1758, 0]
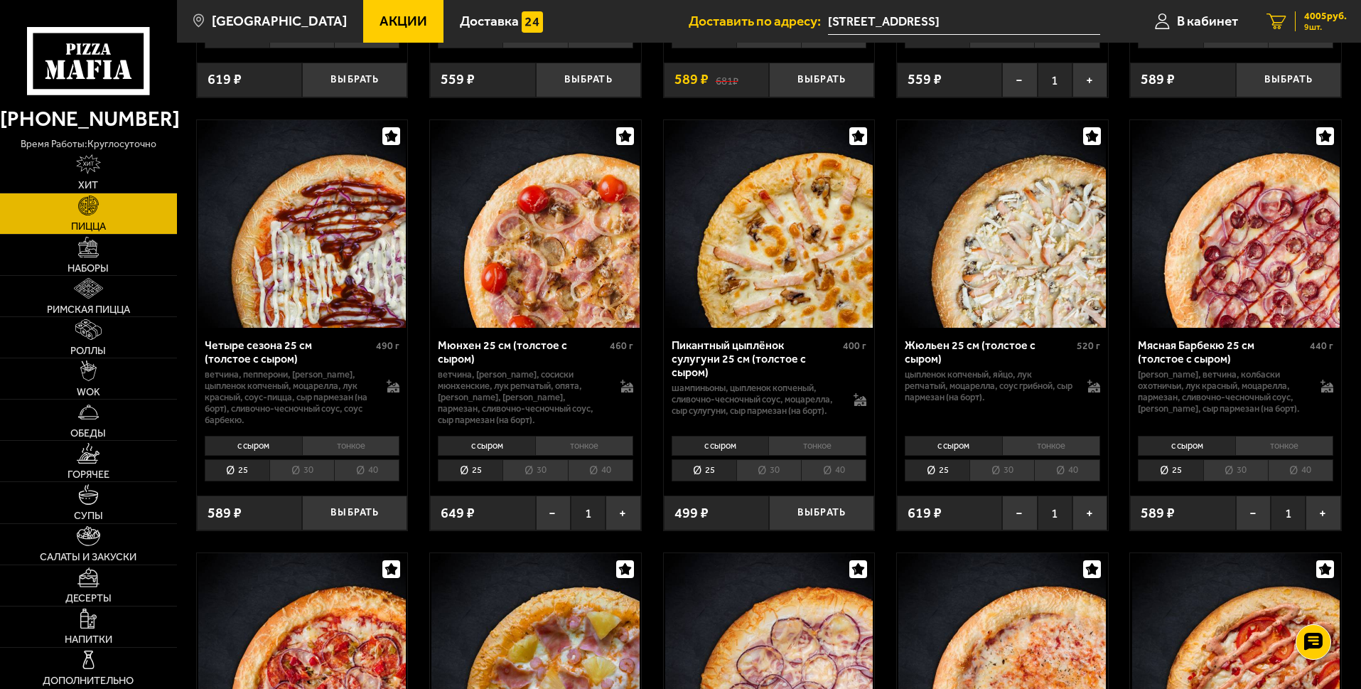
click at [1315, 23] on span "9 шт." at bounding box center [1325, 27] width 43 height 9
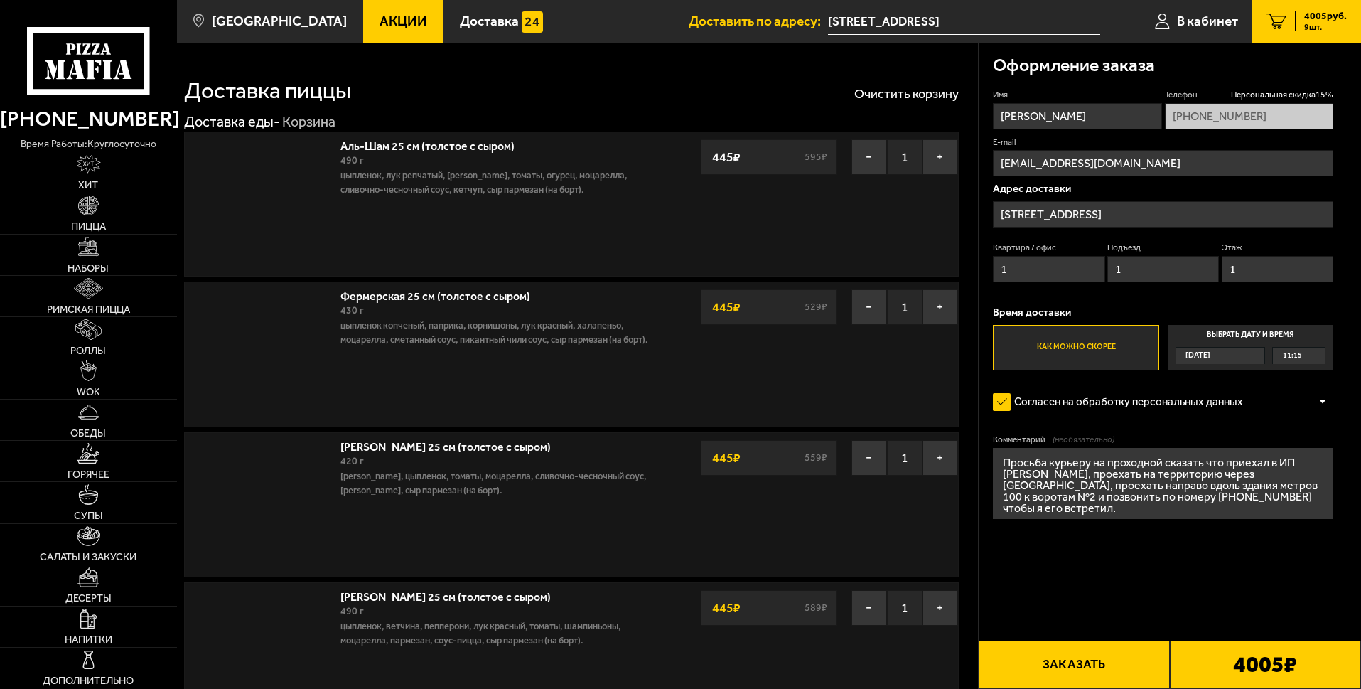
type input "[STREET_ADDRESS]"
